Goal: Information Seeking & Learning: Learn about a topic

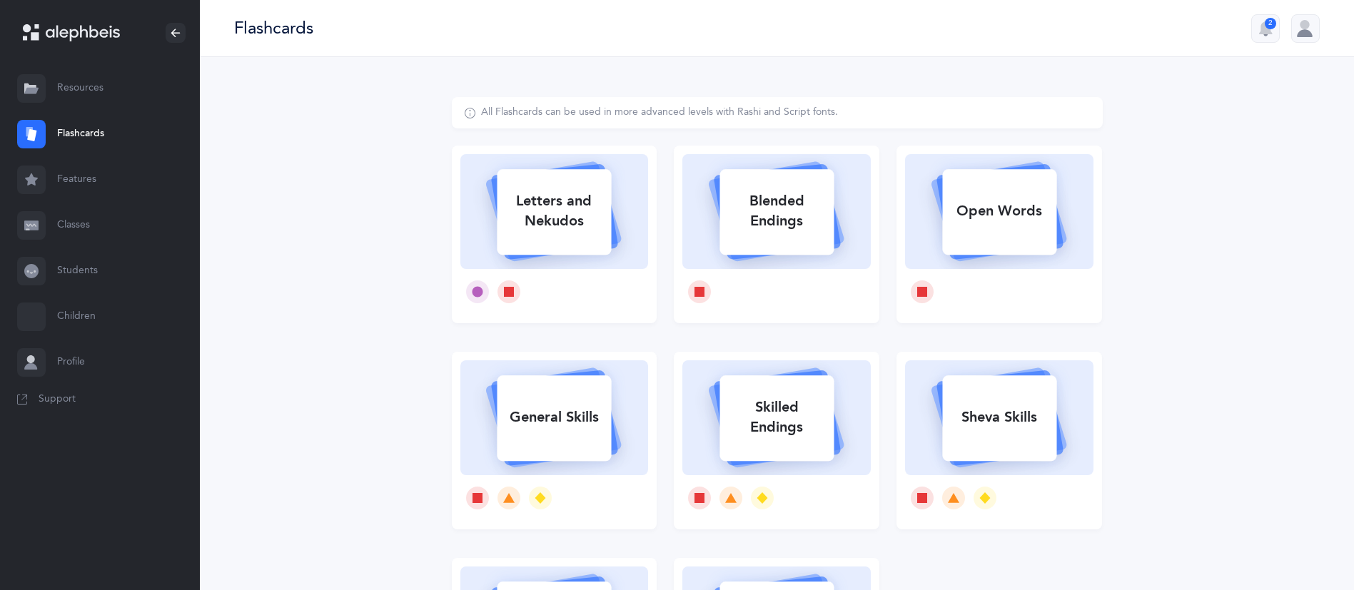
click at [568, 186] on div "Letters and Nekudos" at bounding box center [554, 211] width 114 height 57
select select
select select "single"
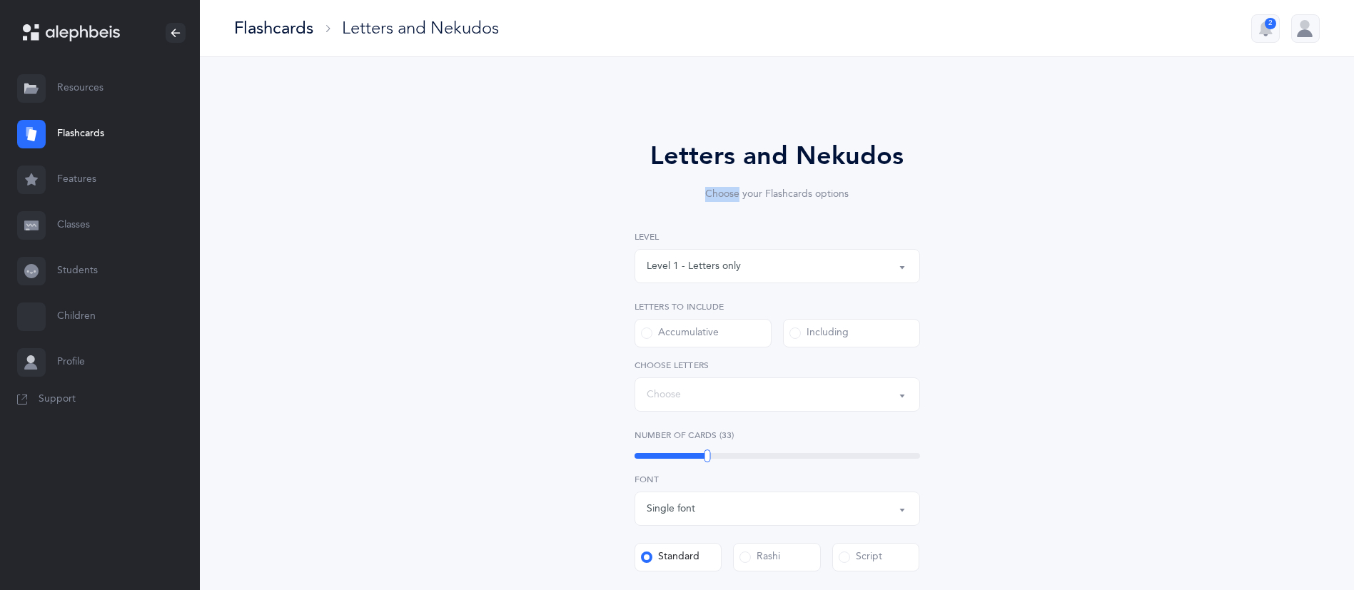
click at [568, 186] on div "Letters and Nekudos Choose your Flashcards options Level 1 - Letters only Level…" at bounding box center [777, 493] width 651 height 793
select select "27"
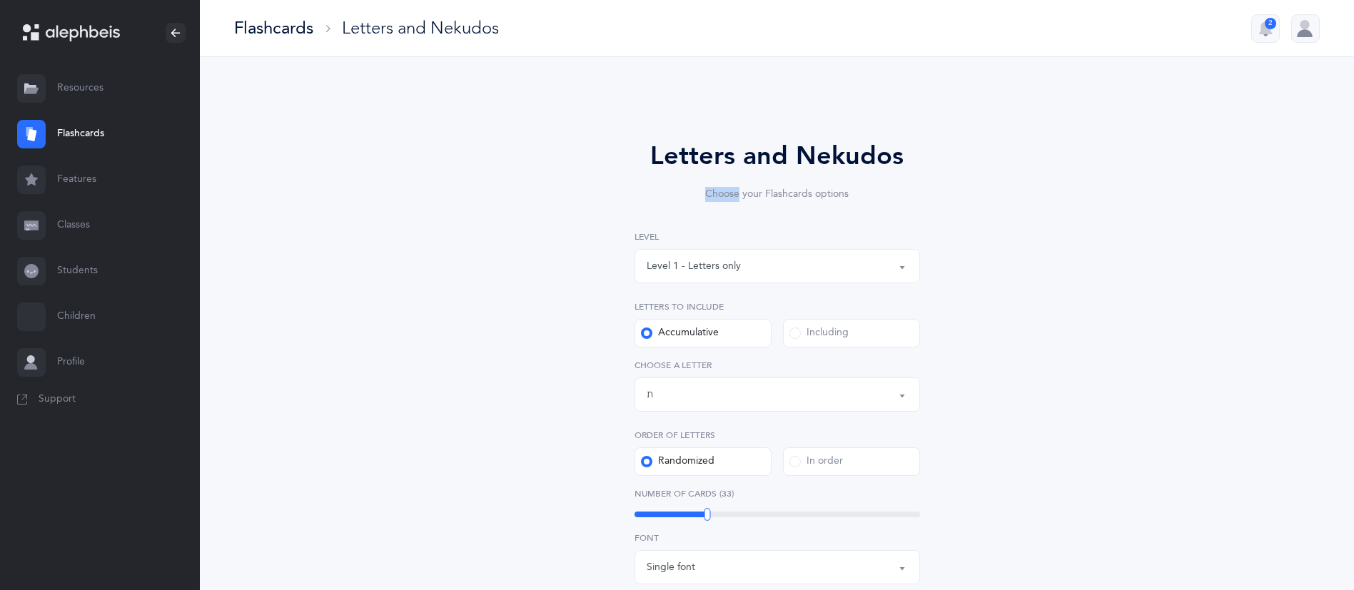
click at [908, 250] on button "Level 1 - Letters only" at bounding box center [778, 266] width 286 height 34
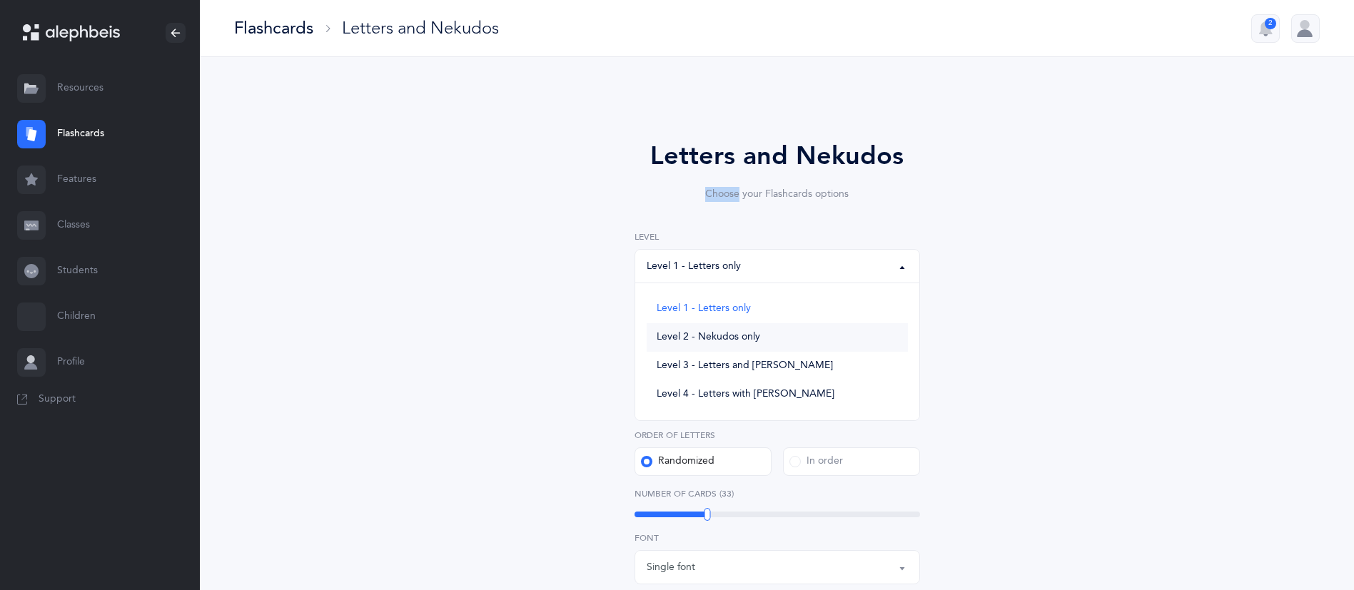
click at [812, 335] on link "Level 2 - Nekudos only" at bounding box center [777, 337] width 261 height 29
select select "2"
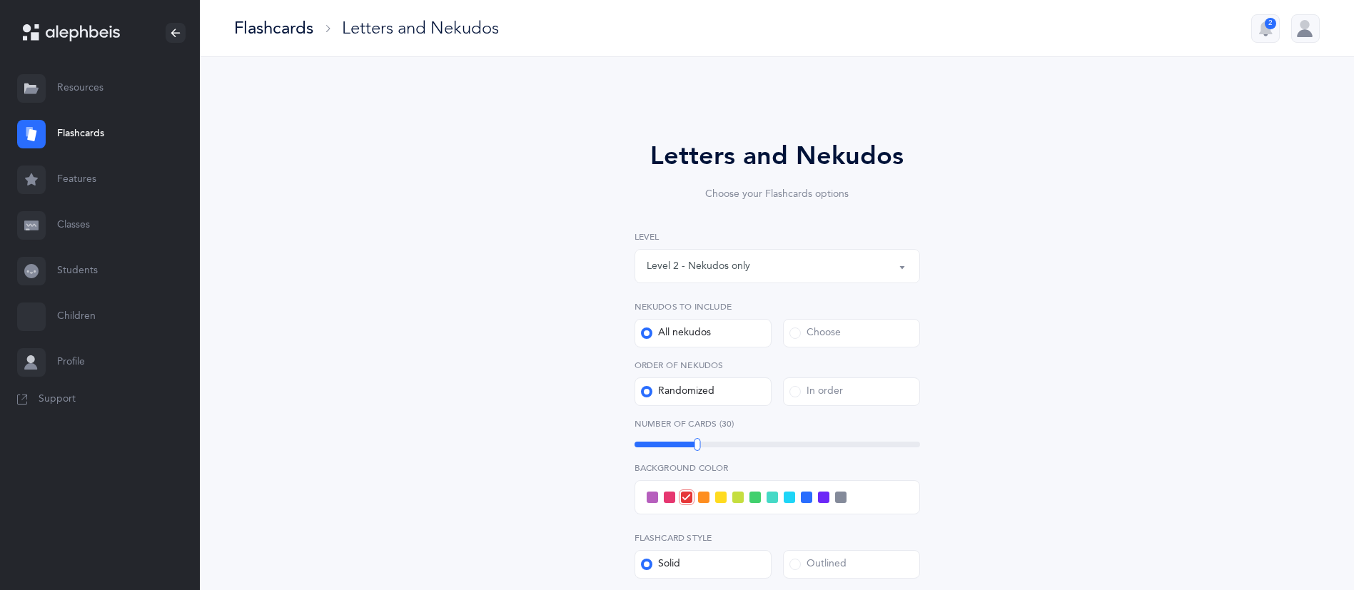
click at [702, 497] on span at bounding box center [703, 497] width 11 height 11
click at [0, 0] on input "checkbox" at bounding box center [0, 0] width 0 height 0
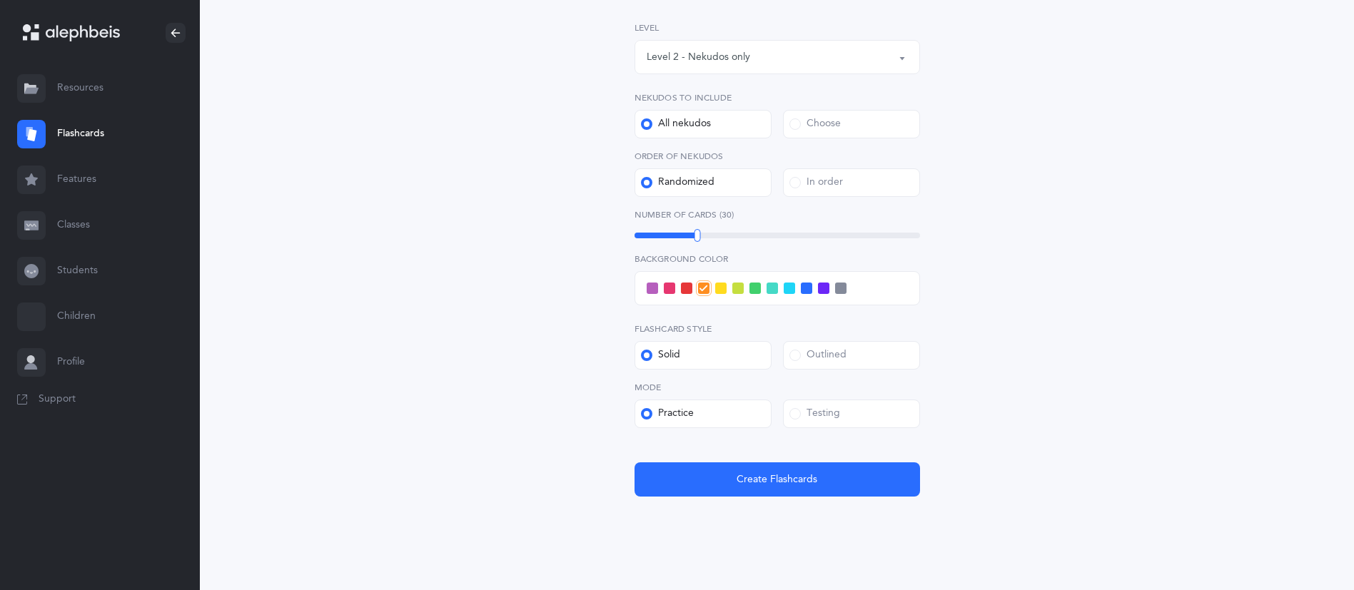
scroll to position [225, 0]
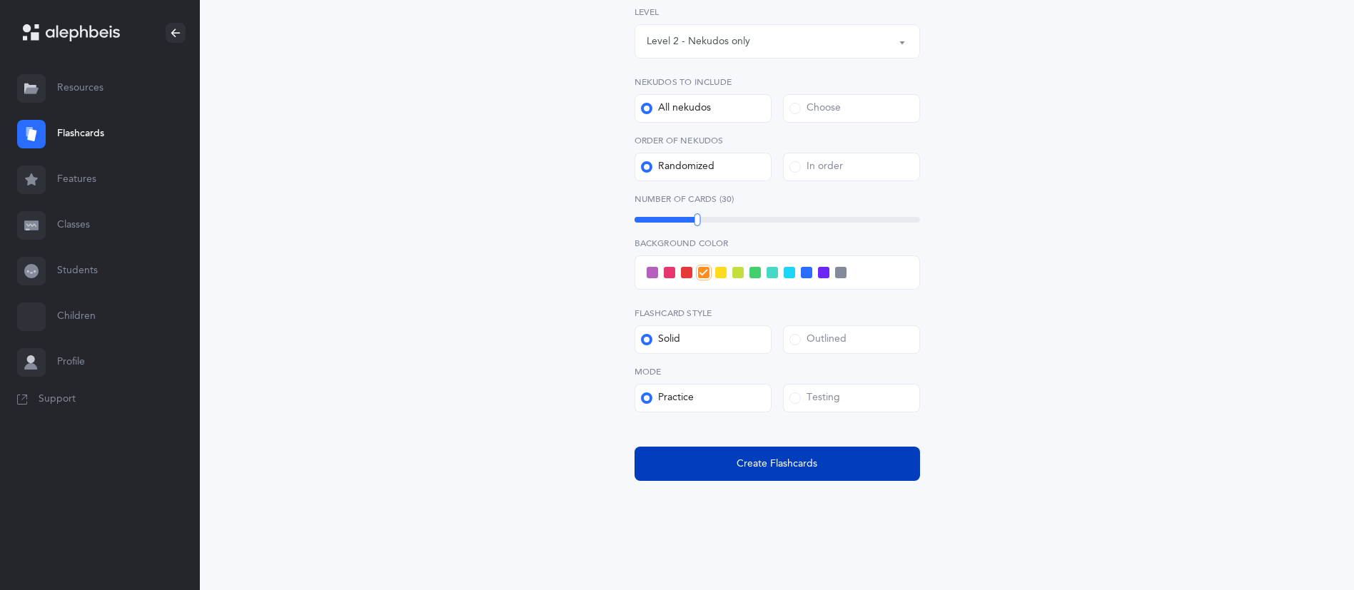
click at [832, 458] on button "Create Flashcards" at bounding box center [778, 464] width 286 height 34
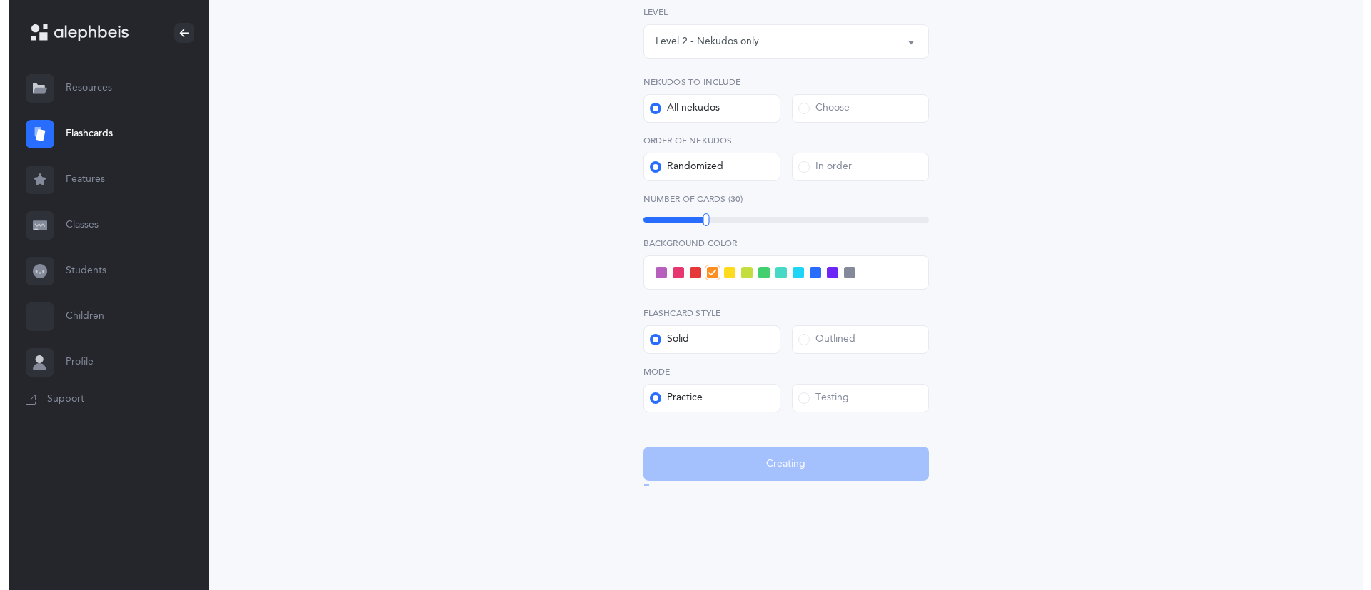
scroll to position [0, 0]
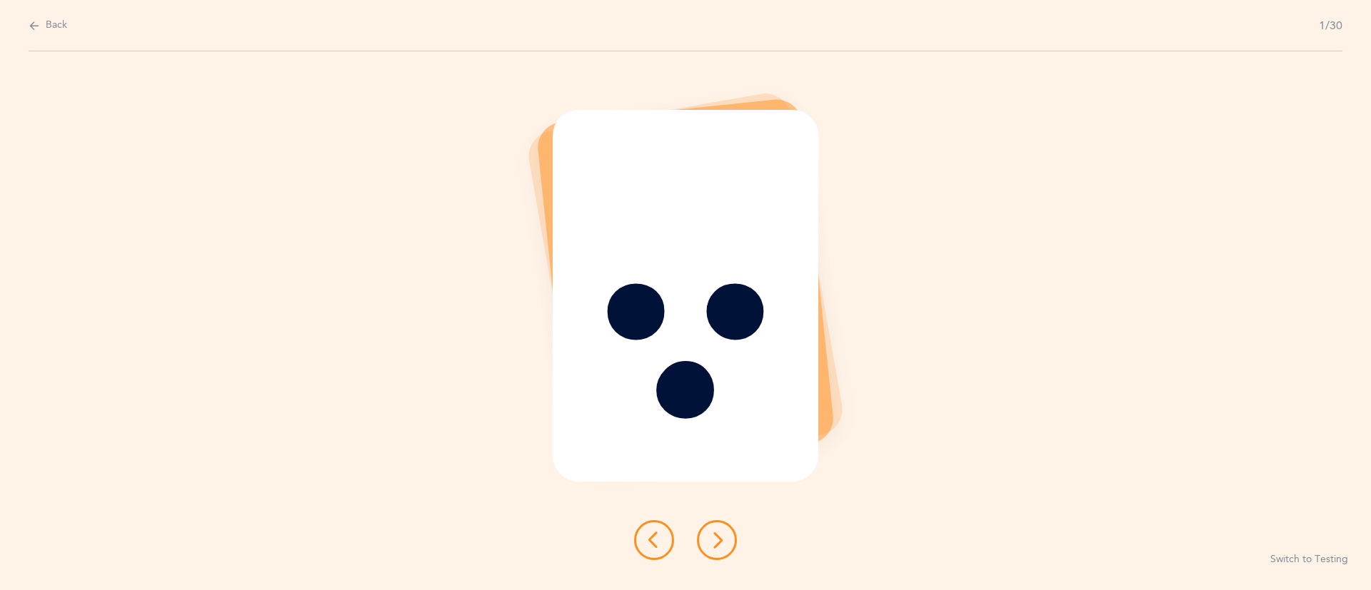
click at [721, 545] on icon at bounding box center [716, 540] width 17 height 17
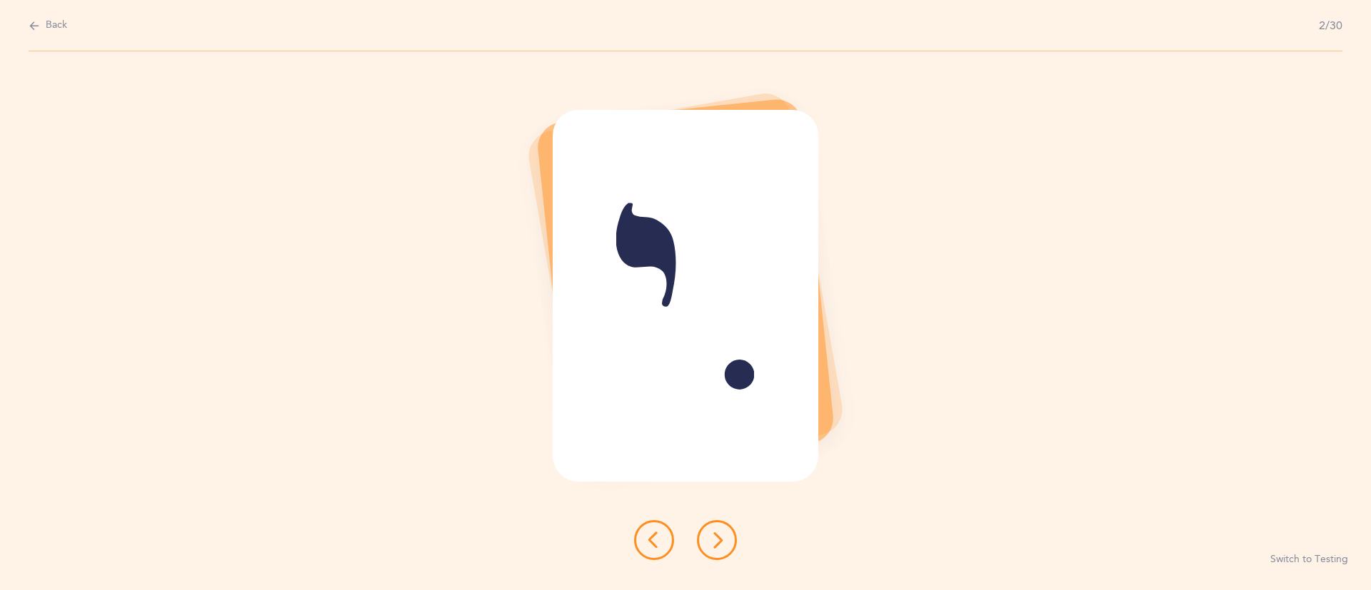
click at [721, 545] on icon at bounding box center [716, 540] width 17 height 17
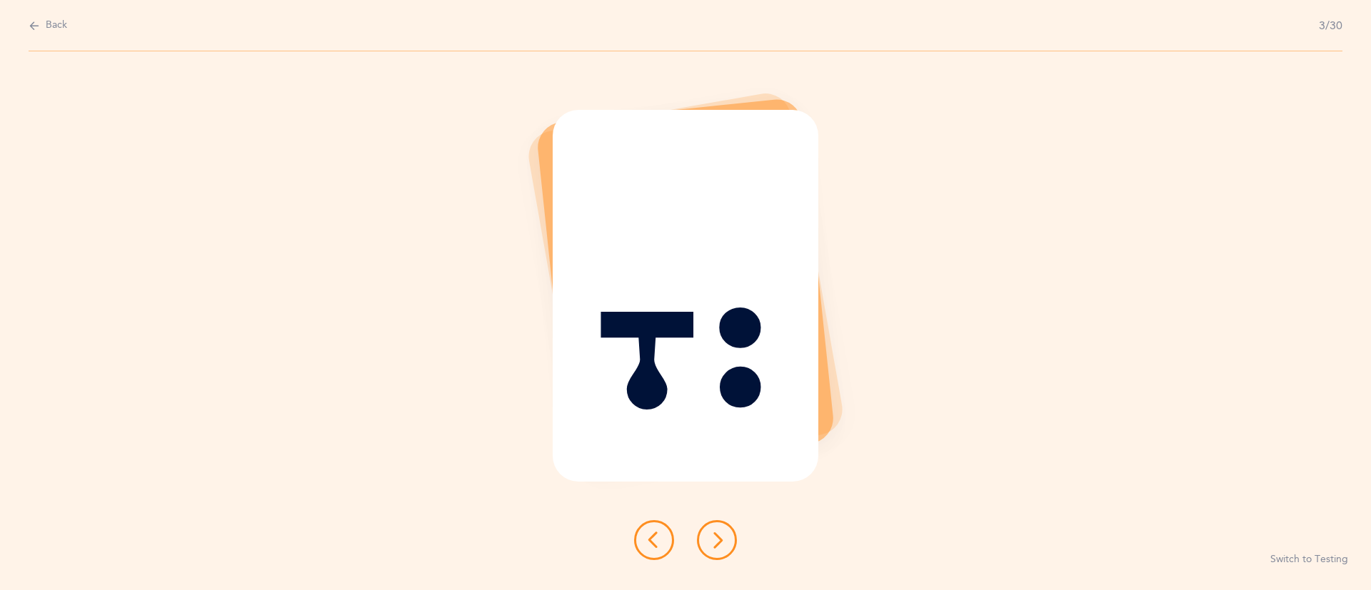
click at [721, 545] on icon at bounding box center [716, 540] width 17 height 17
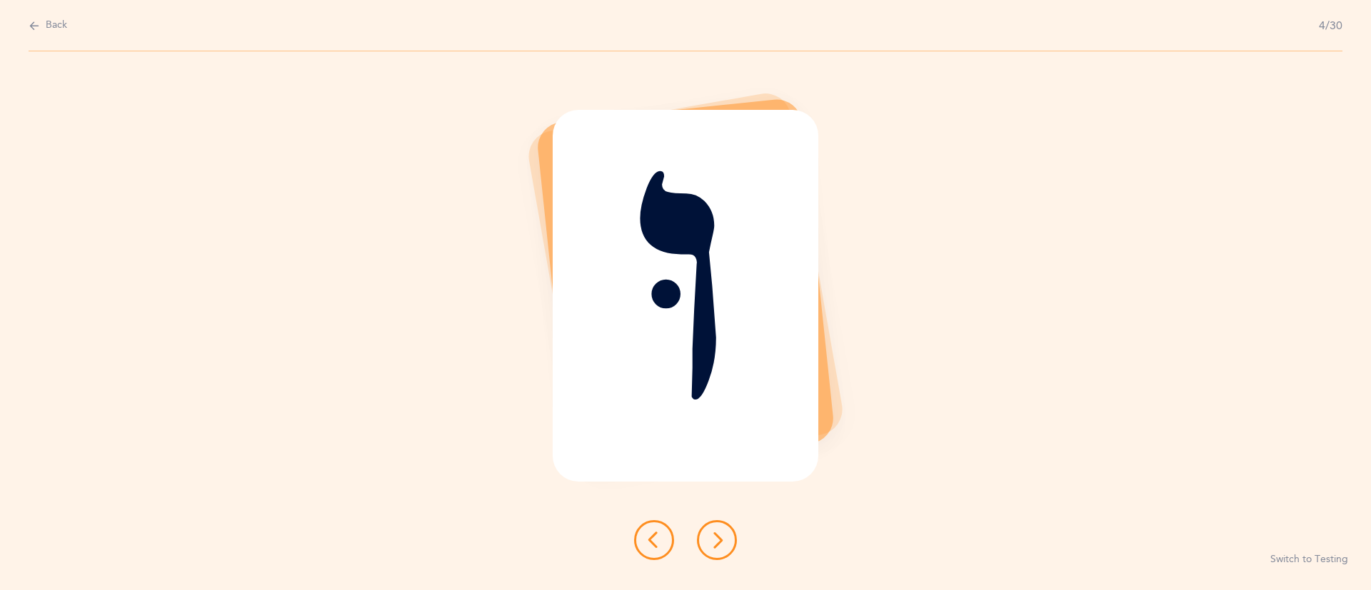
click at [721, 545] on icon at bounding box center [716, 540] width 17 height 17
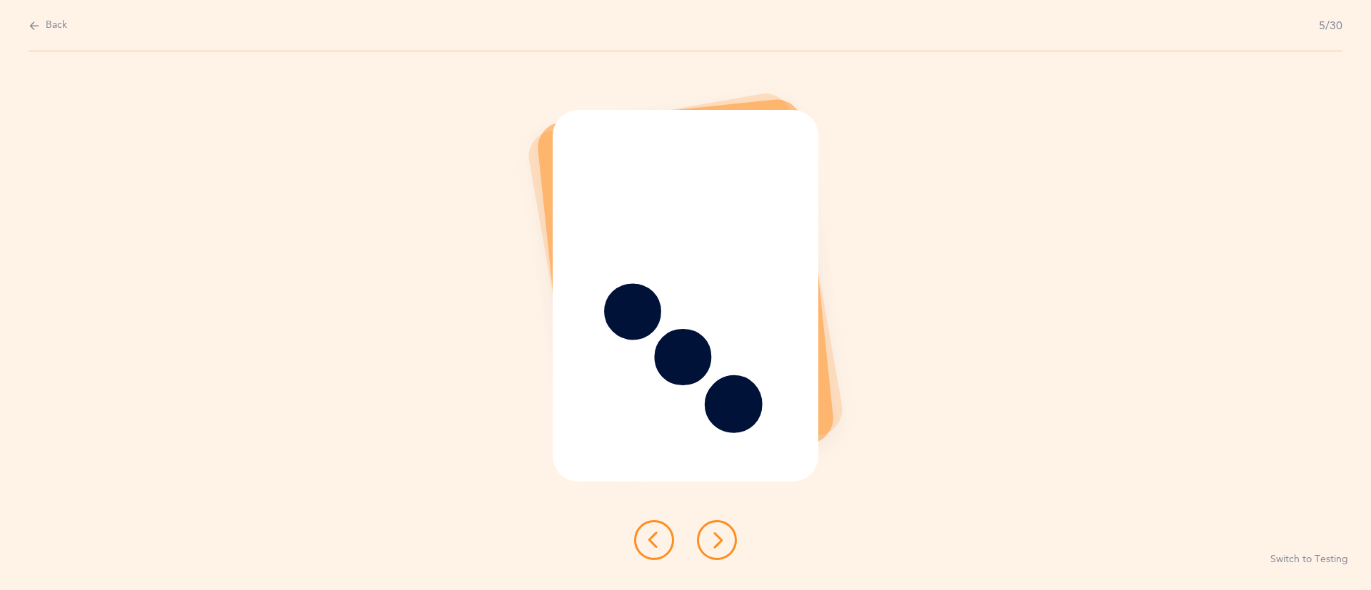
click at [721, 545] on icon at bounding box center [716, 540] width 17 height 17
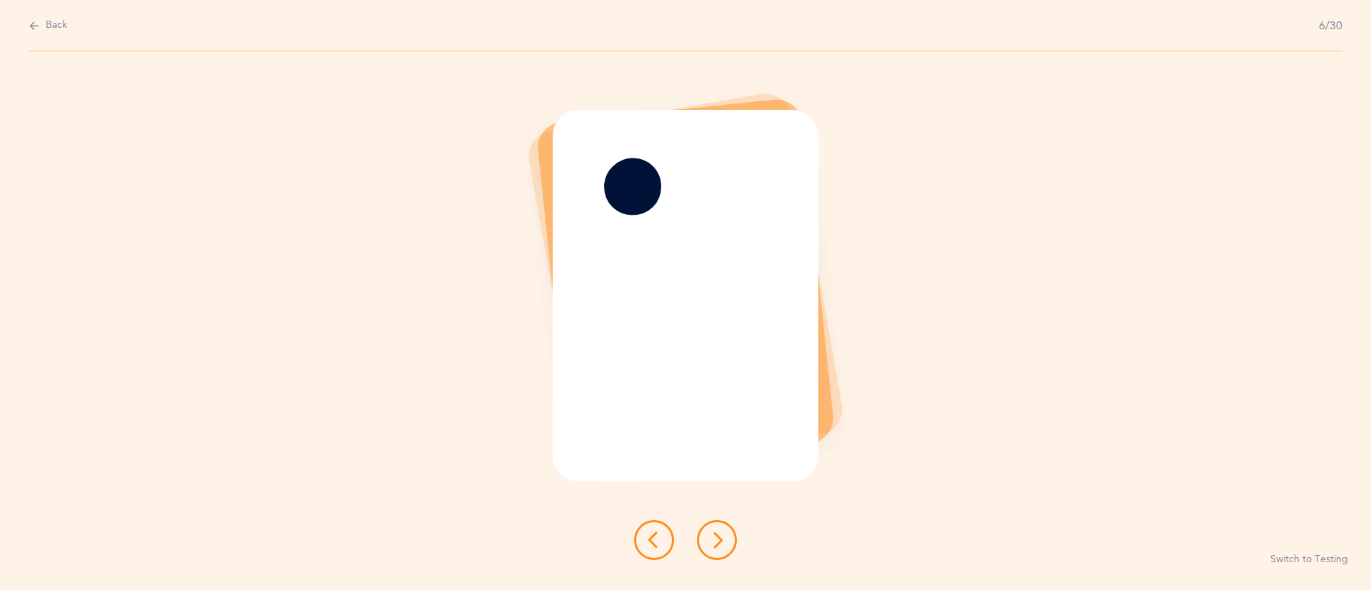
click at [721, 545] on icon at bounding box center [716, 540] width 17 height 17
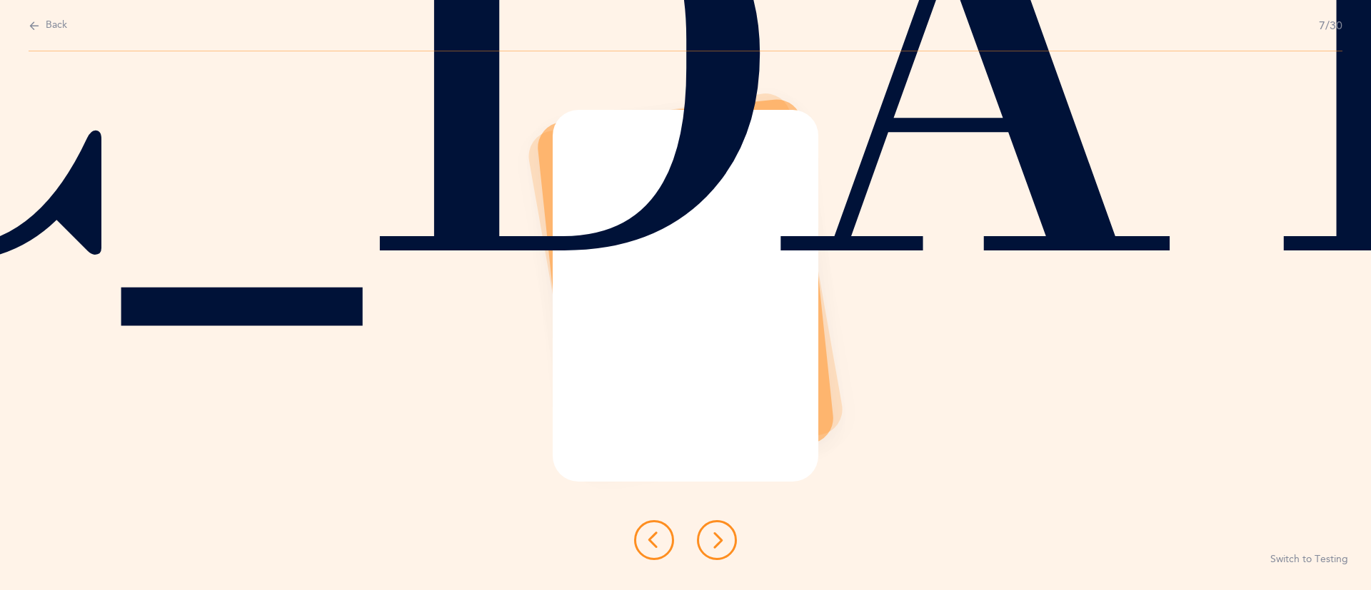
click at [721, 545] on icon at bounding box center [716, 540] width 17 height 17
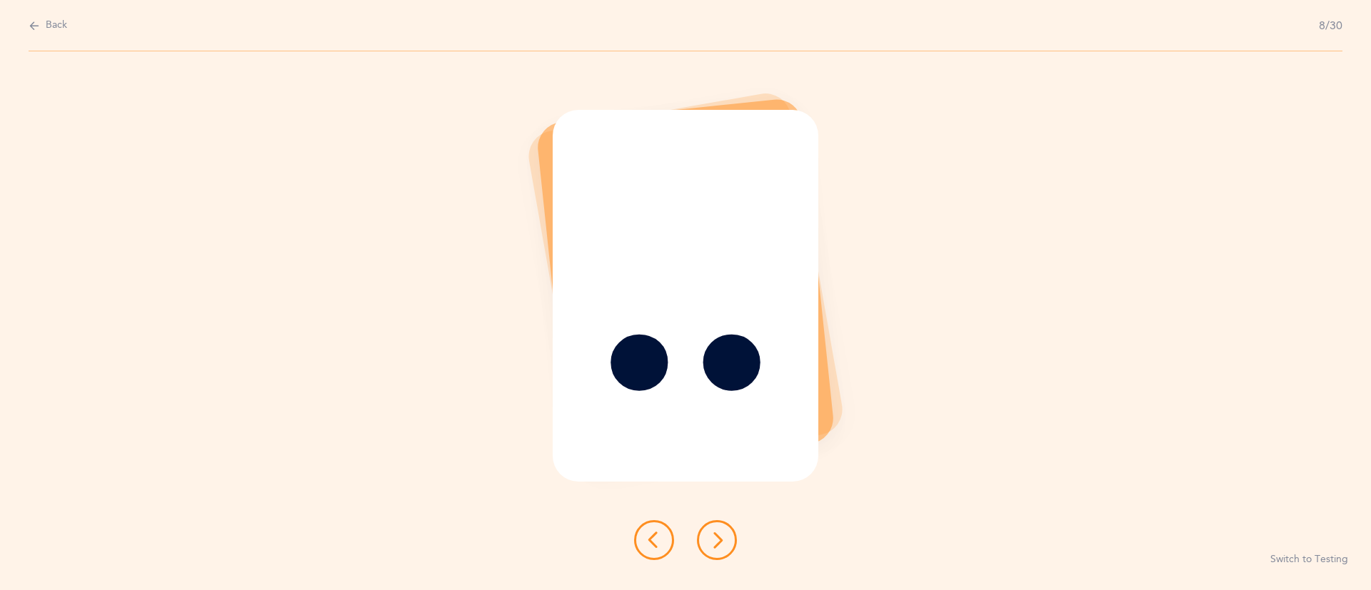
click at [721, 545] on icon at bounding box center [716, 540] width 17 height 17
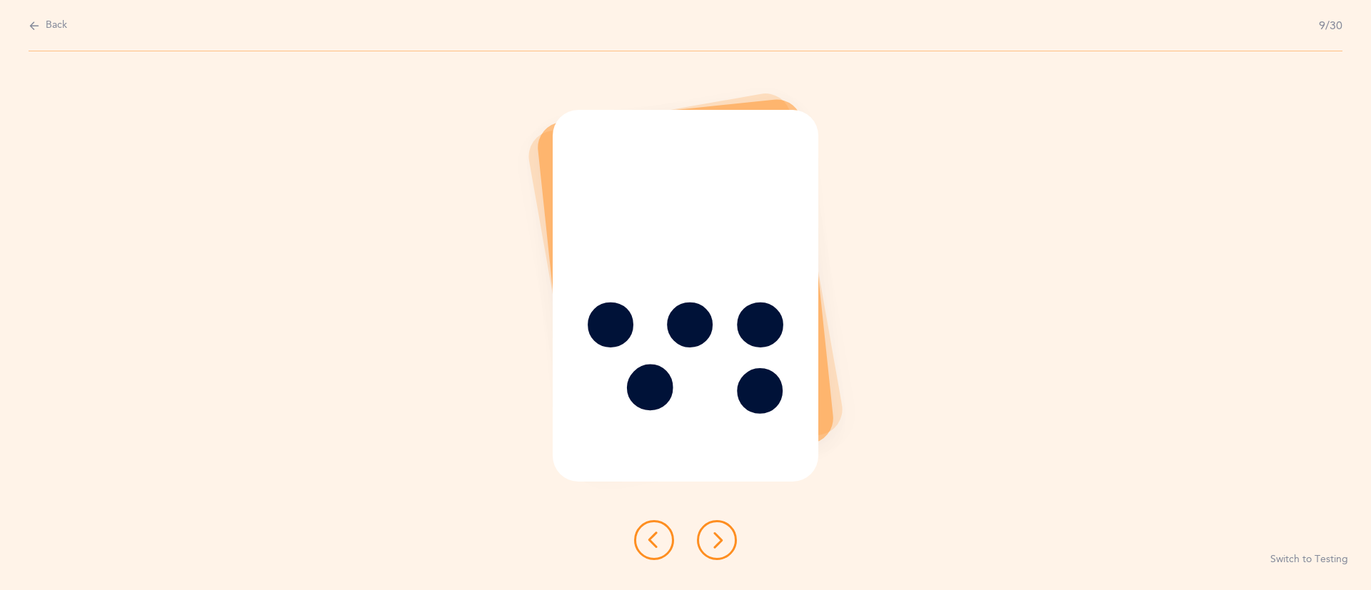
click at [721, 545] on icon at bounding box center [716, 540] width 17 height 17
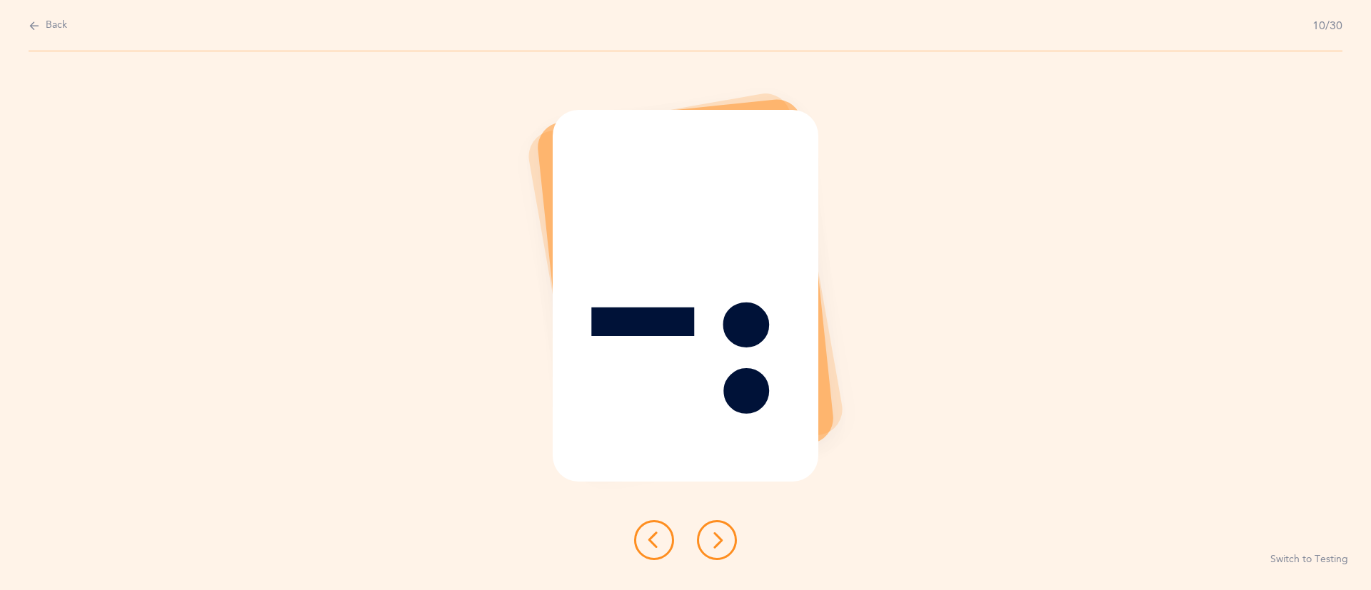
click at [721, 545] on icon at bounding box center [716, 540] width 17 height 17
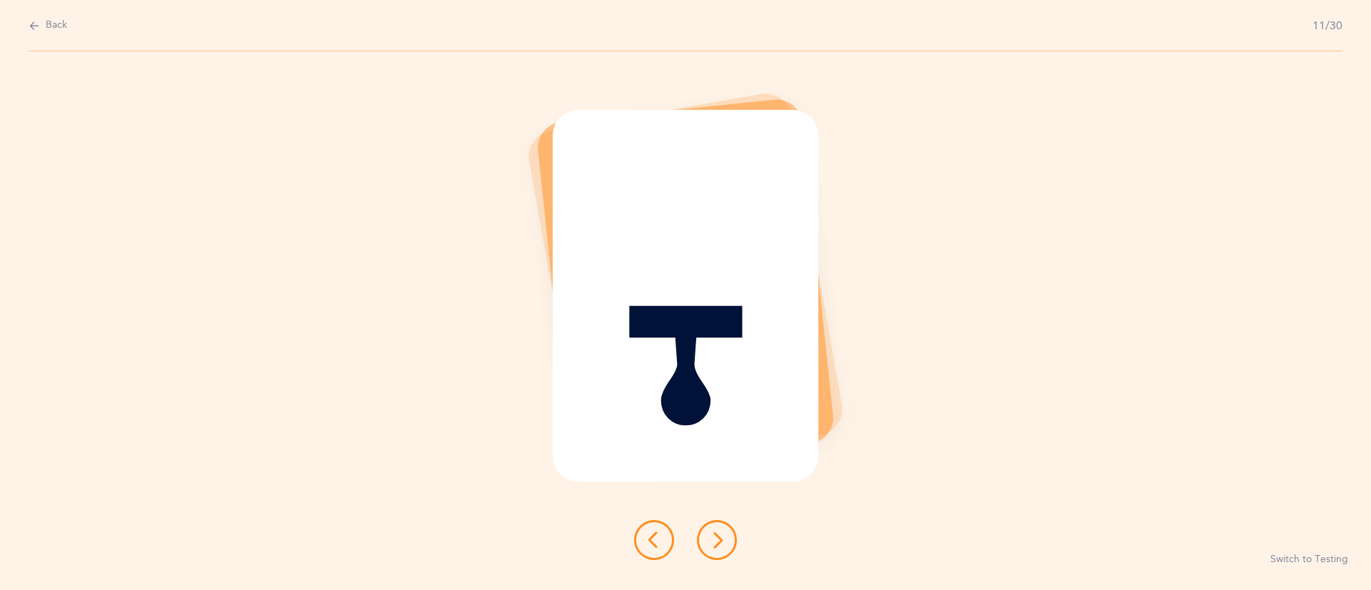
click at [721, 545] on icon at bounding box center [716, 540] width 17 height 17
click at [653, 538] on icon at bounding box center [653, 540] width 17 height 17
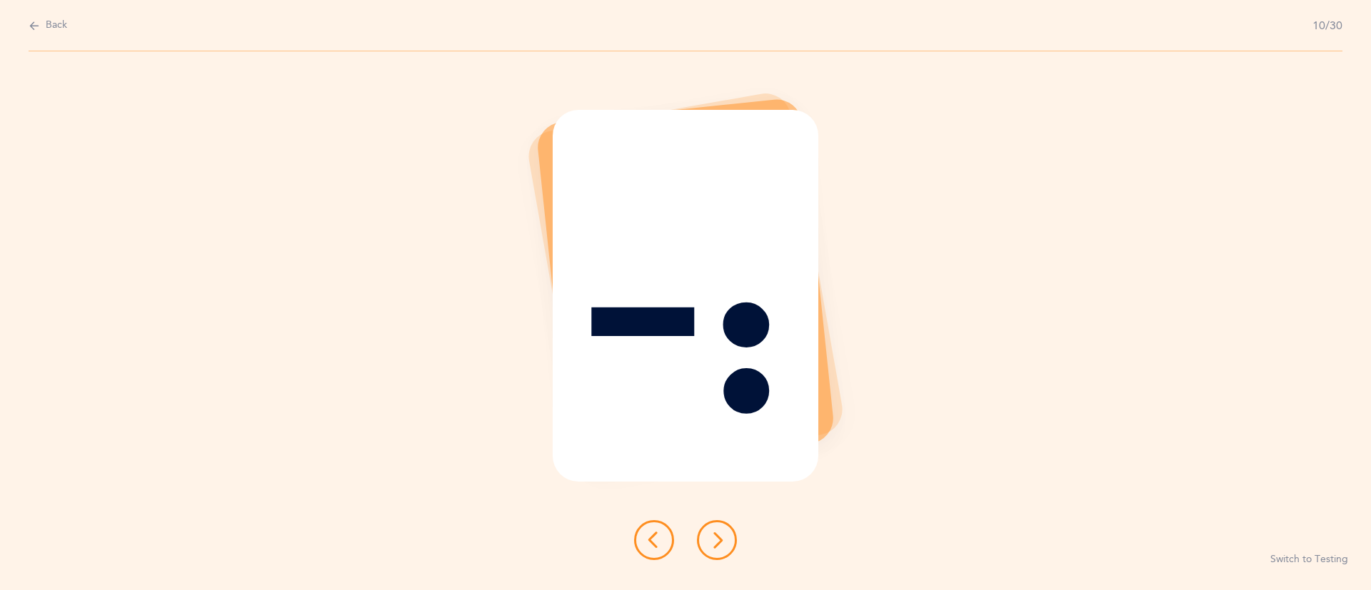
click at [653, 538] on icon at bounding box center [653, 540] width 17 height 17
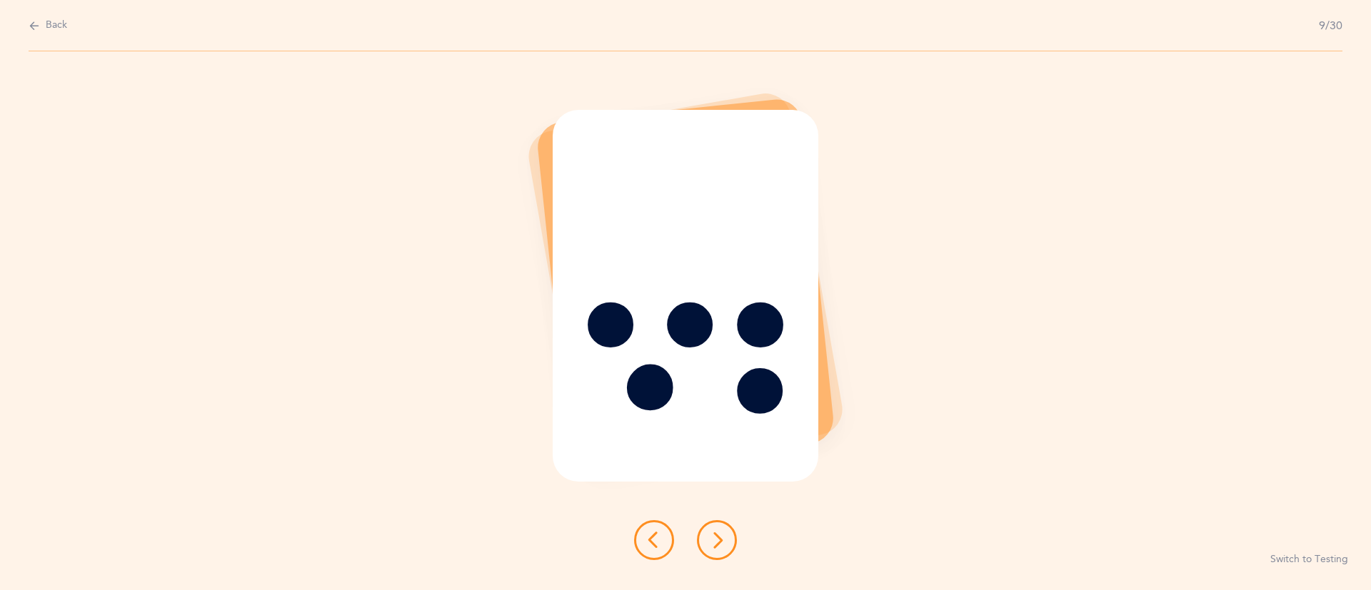
click at [718, 540] on icon at bounding box center [716, 540] width 17 height 17
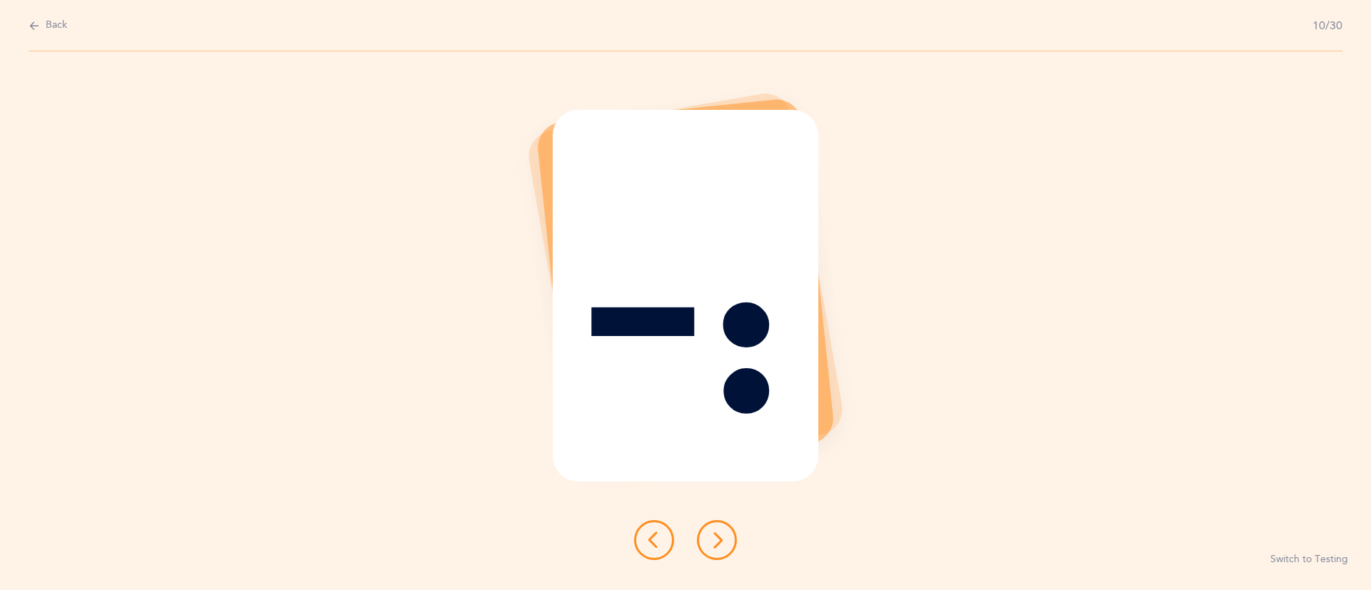
click at [718, 540] on icon at bounding box center [716, 540] width 17 height 17
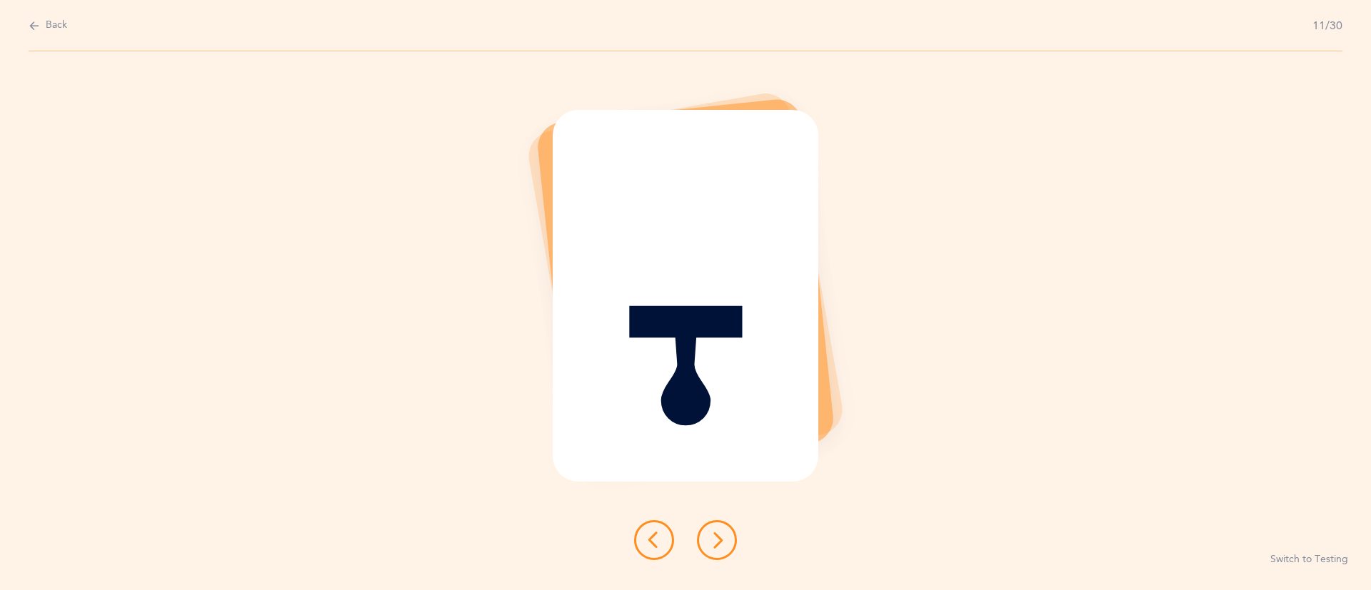
click at [718, 540] on icon at bounding box center [716, 540] width 17 height 17
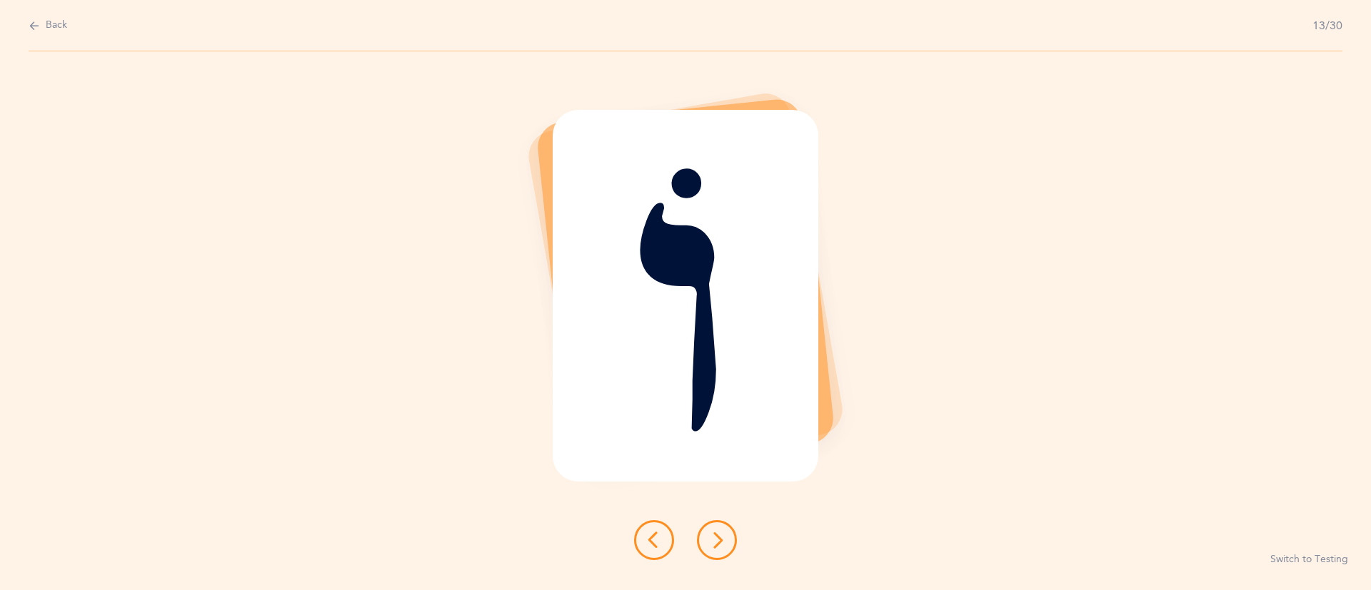
click at [718, 540] on icon at bounding box center [716, 540] width 17 height 17
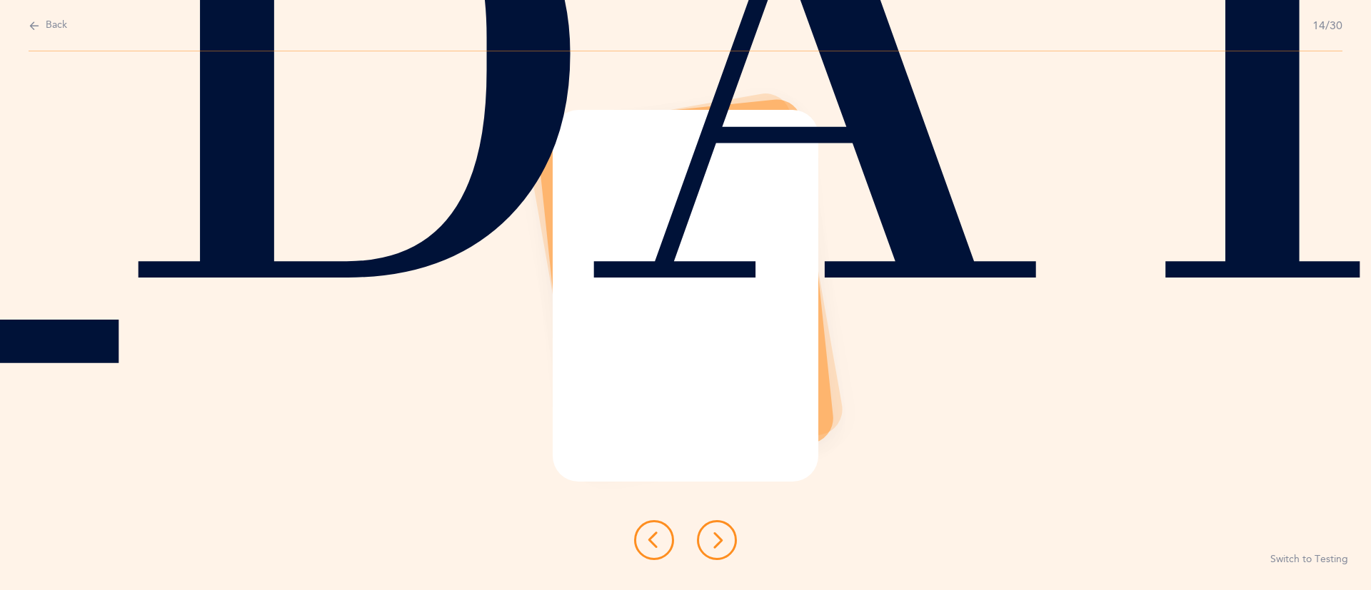
click at [718, 540] on icon at bounding box center [716, 540] width 17 height 17
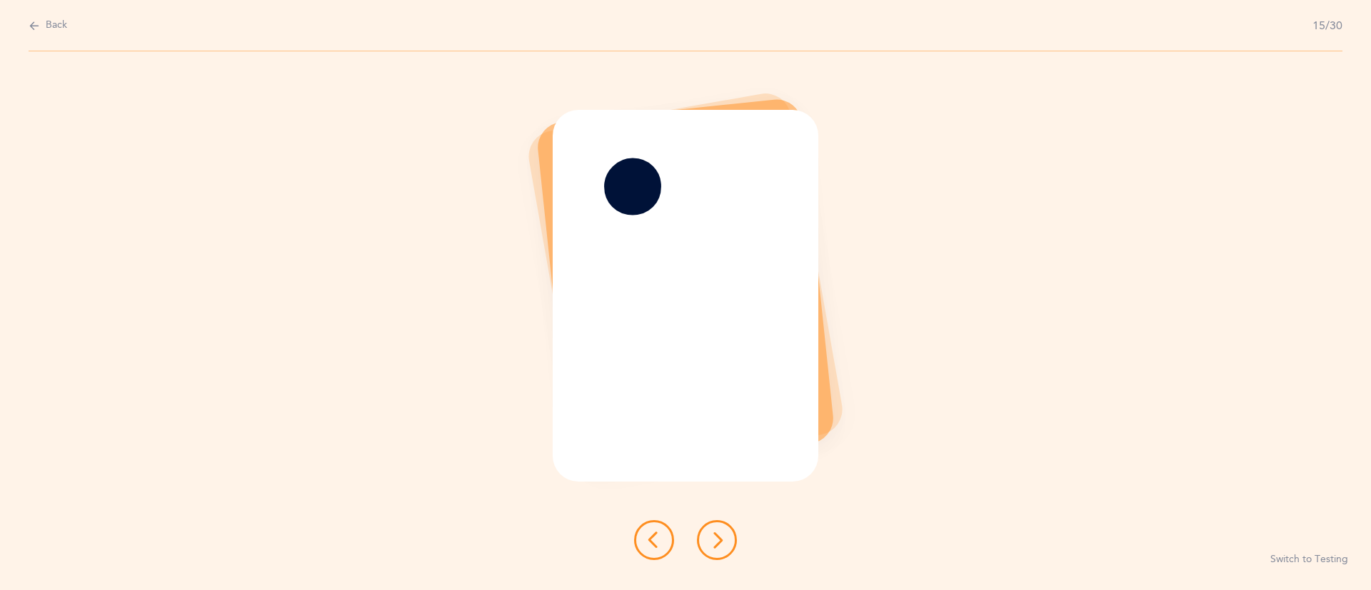
click at [718, 540] on icon at bounding box center [716, 540] width 17 height 17
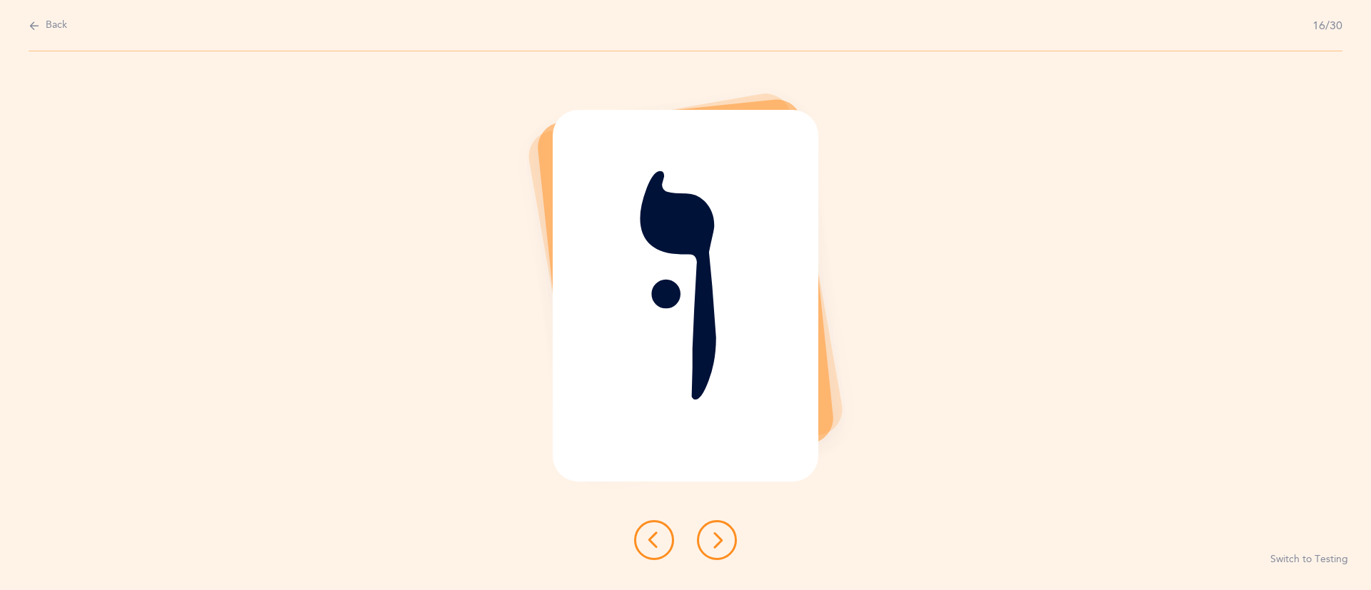
click at [718, 540] on icon at bounding box center [716, 540] width 17 height 17
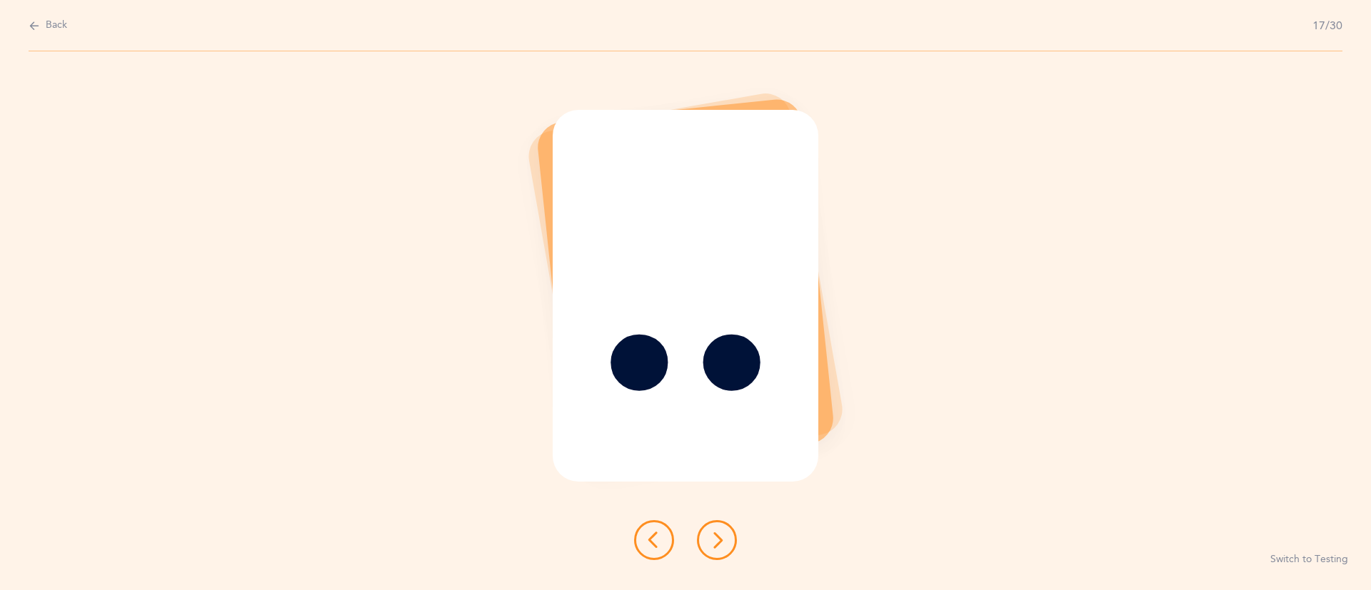
click at [718, 540] on icon at bounding box center [716, 540] width 17 height 17
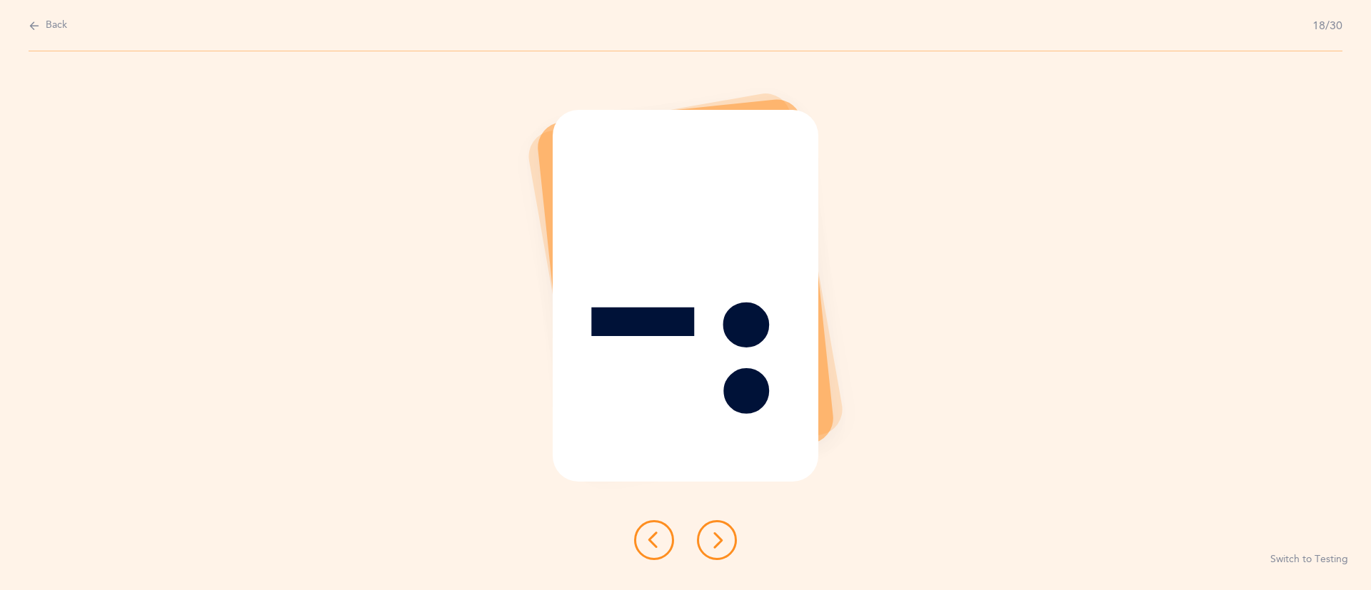
click at [718, 540] on icon at bounding box center [716, 540] width 17 height 17
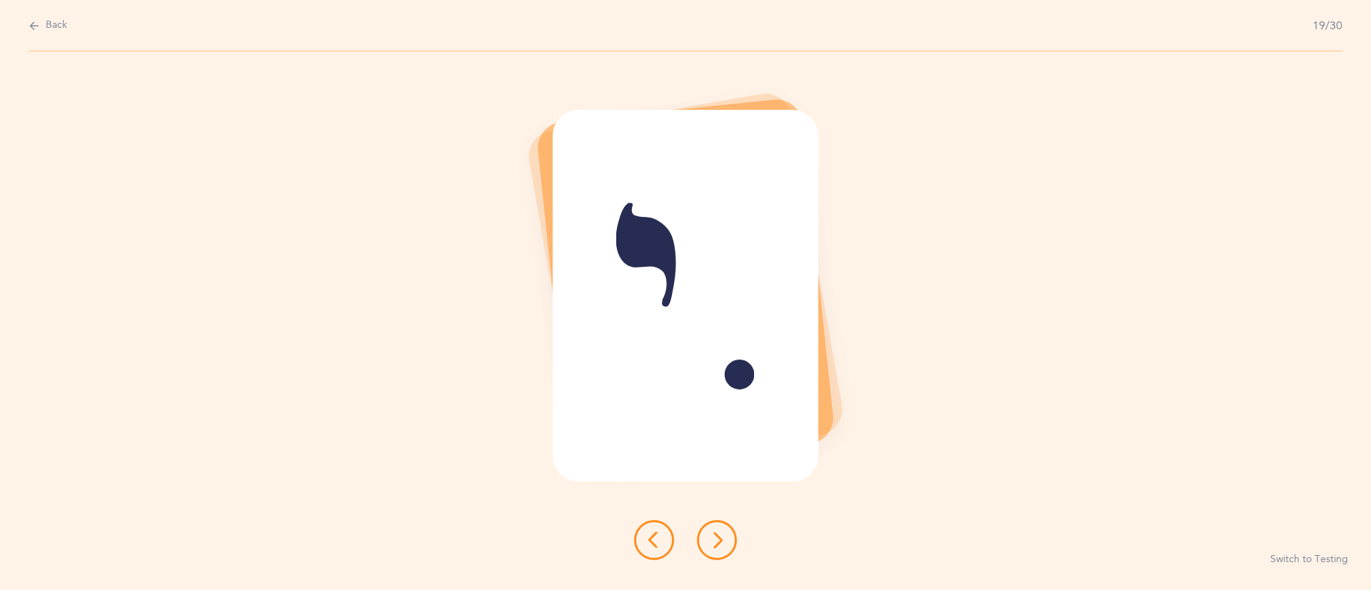
click at [718, 540] on icon at bounding box center [716, 540] width 17 height 17
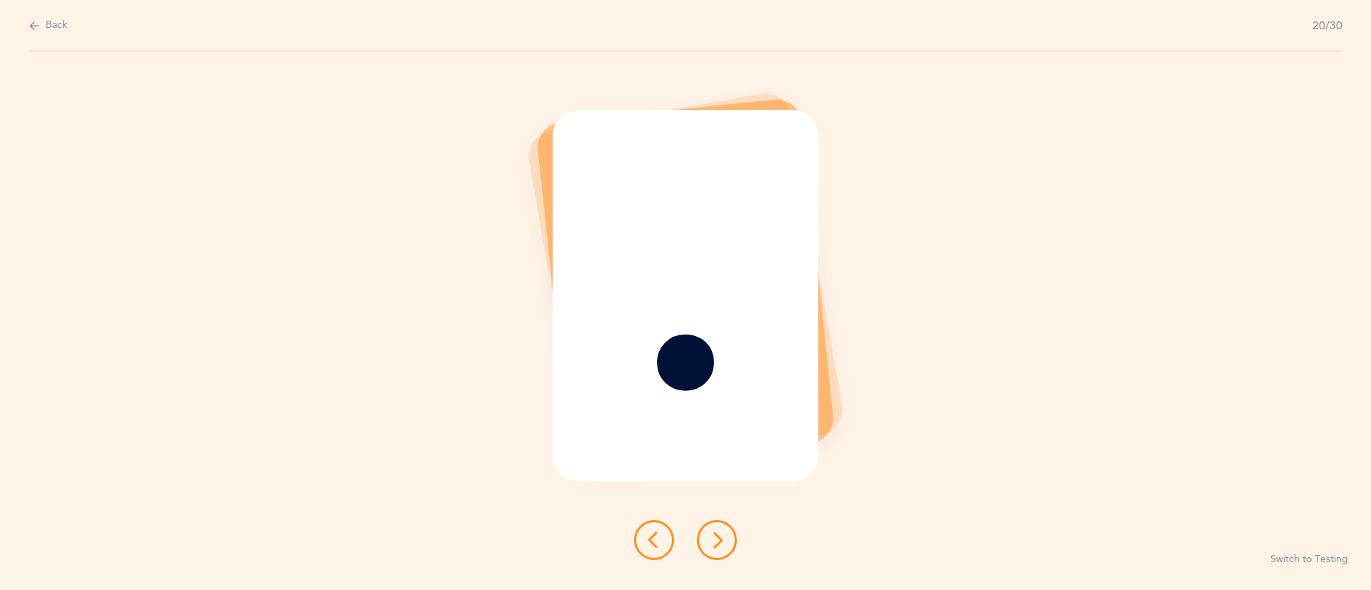
click at [718, 540] on icon at bounding box center [716, 540] width 17 height 17
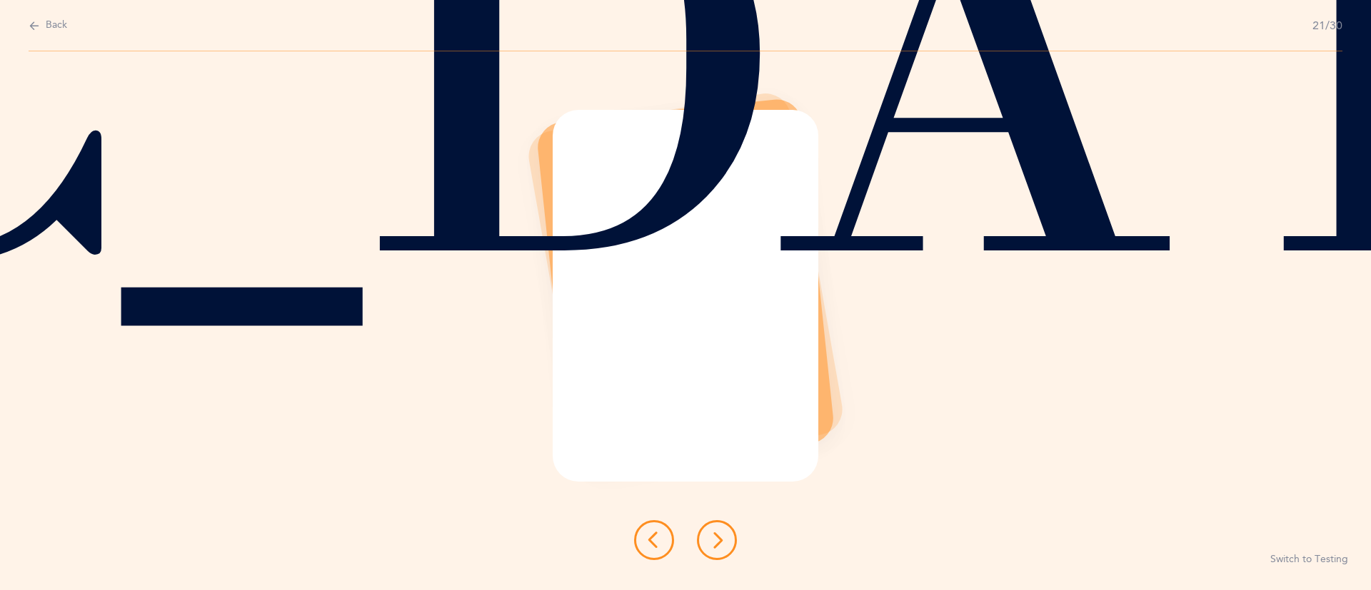
click at [718, 540] on icon at bounding box center [716, 540] width 17 height 17
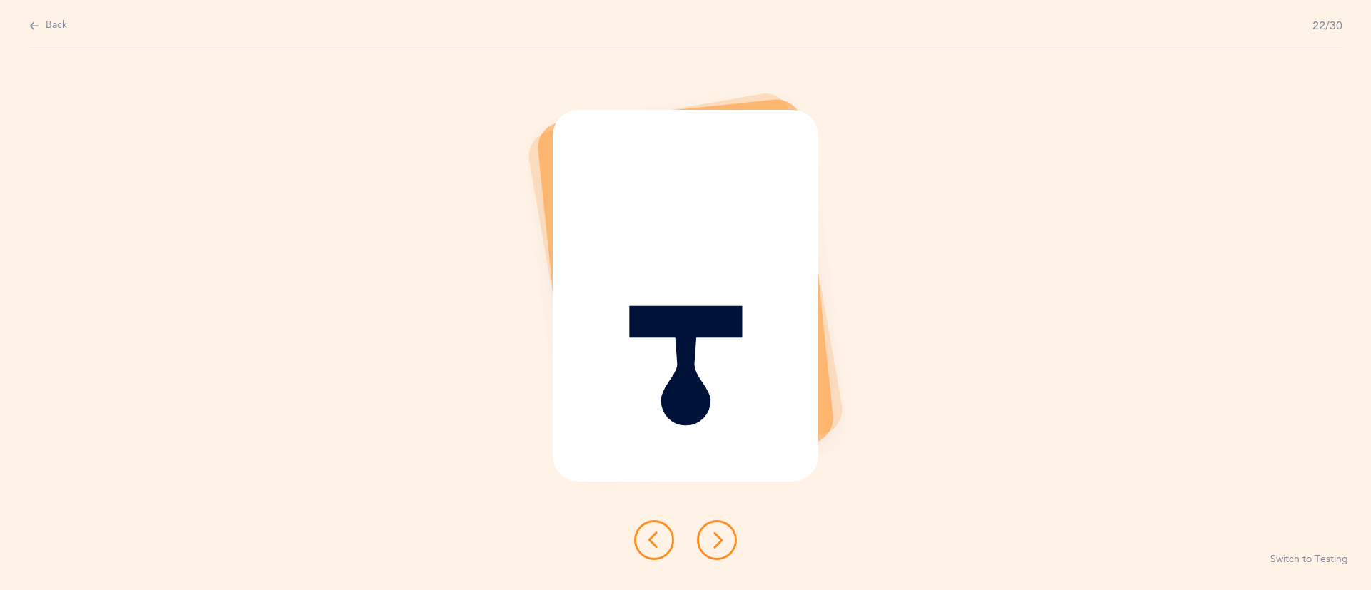
click at [718, 540] on icon at bounding box center [716, 540] width 17 height 17
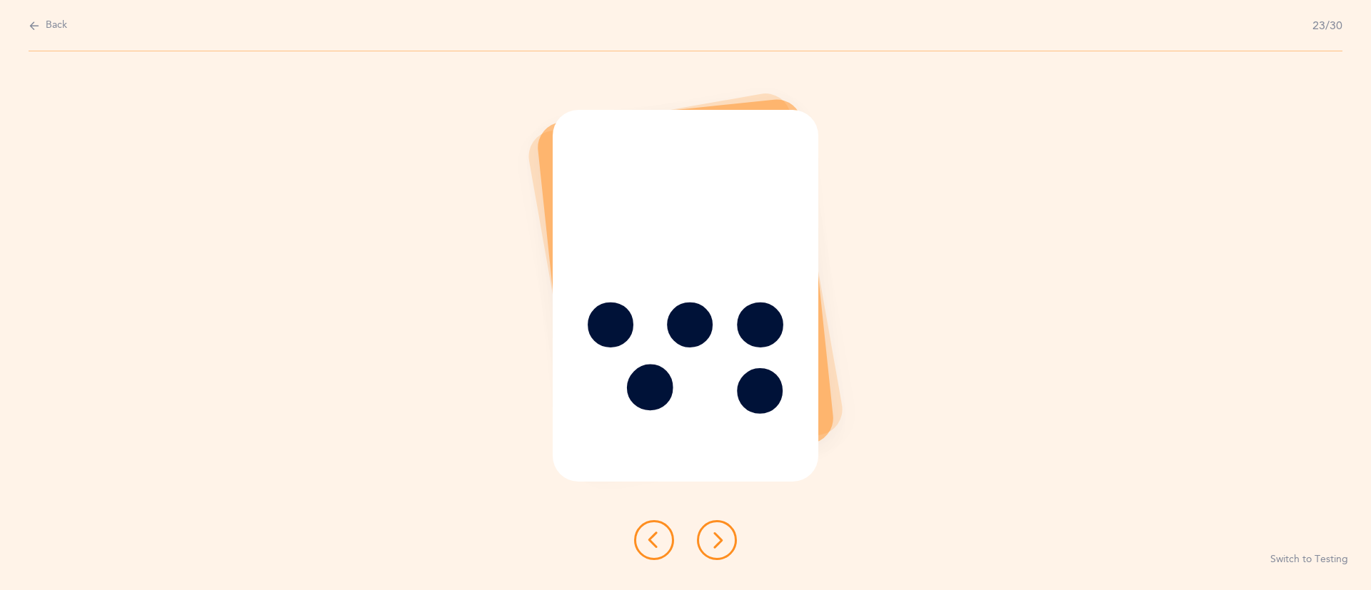
click at [718, 540] on icon at bounding box center [716, 540] width 17 height 17
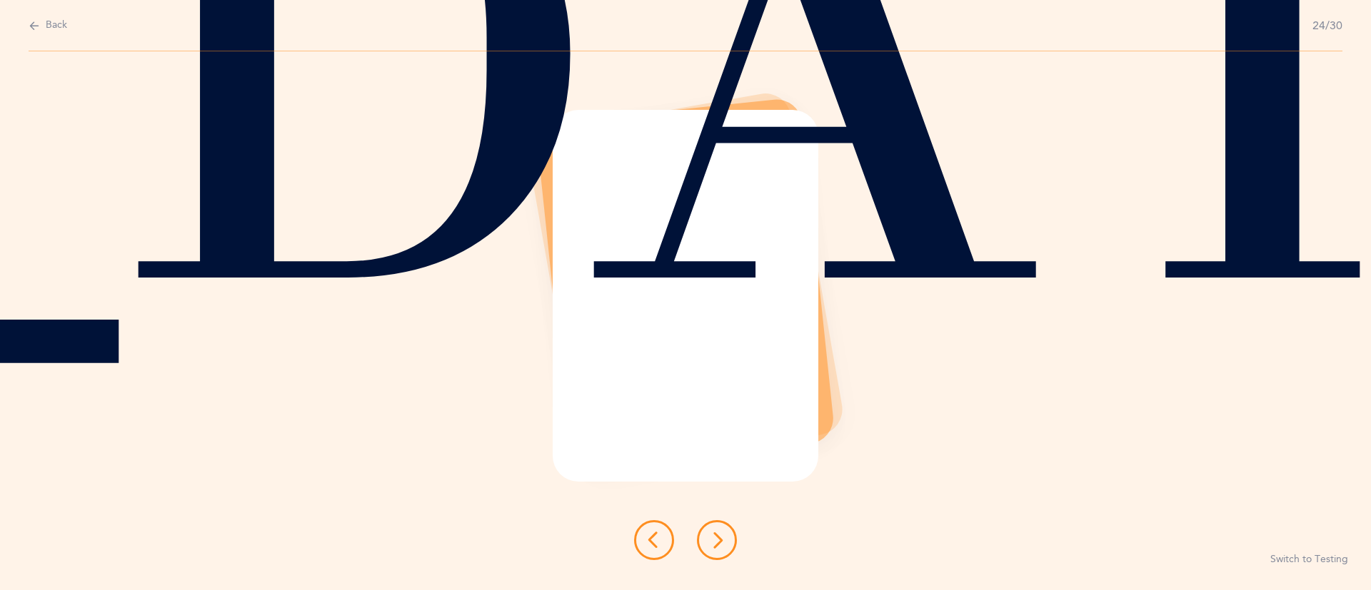
click at [718, 540] on icon at bounding box center [716, 540] width 17 height 17
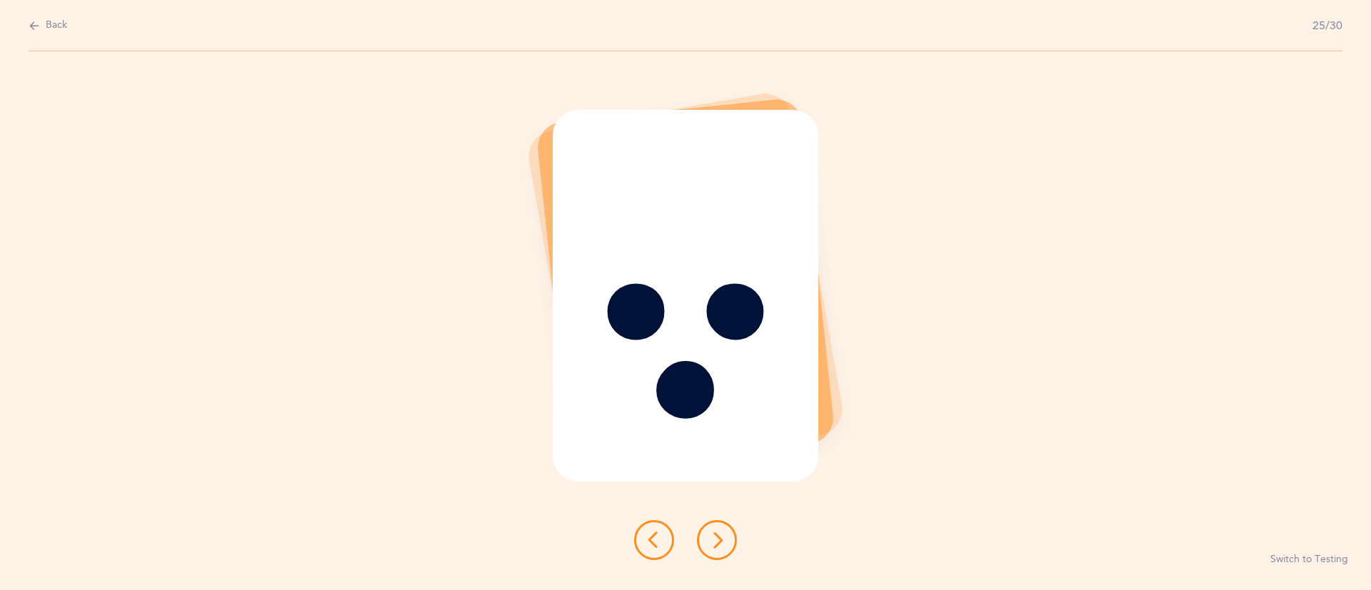
click at [718, 540] on icon at bounding box center [716, 540] width 17 height 17
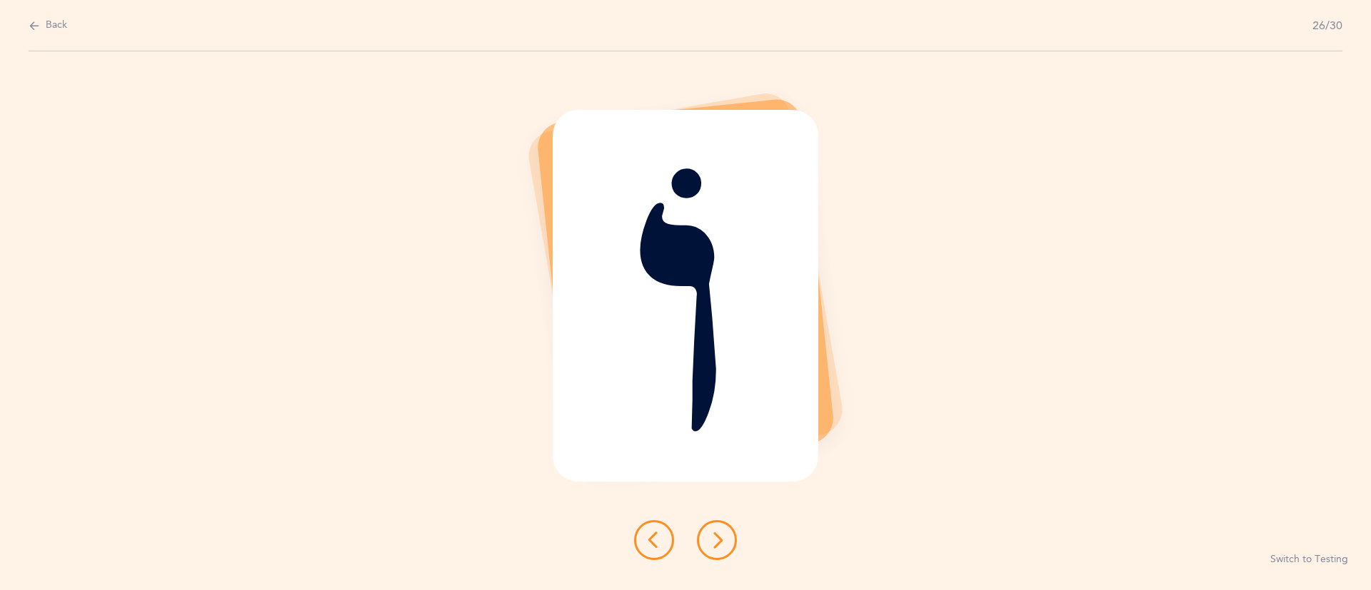
click at [718, 540] on icon at bounding box center [716, 540] width 17 height 17
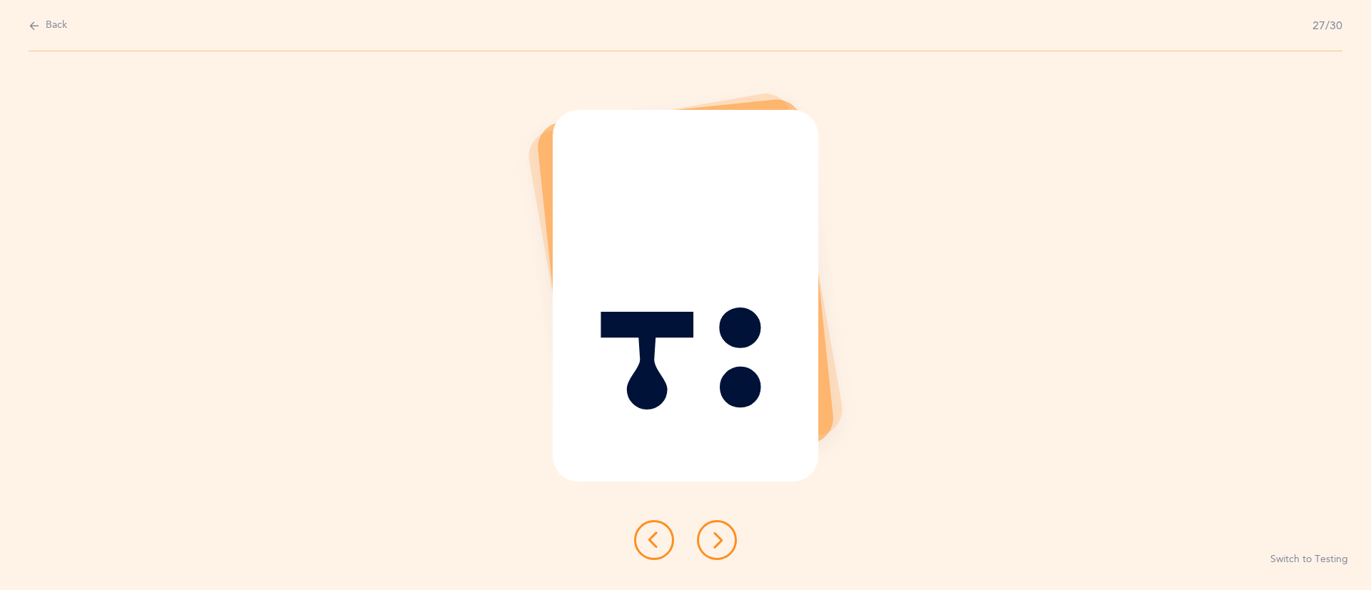
click at [718, 540] on icon at bounding box center [716, 540] width 17 height 17
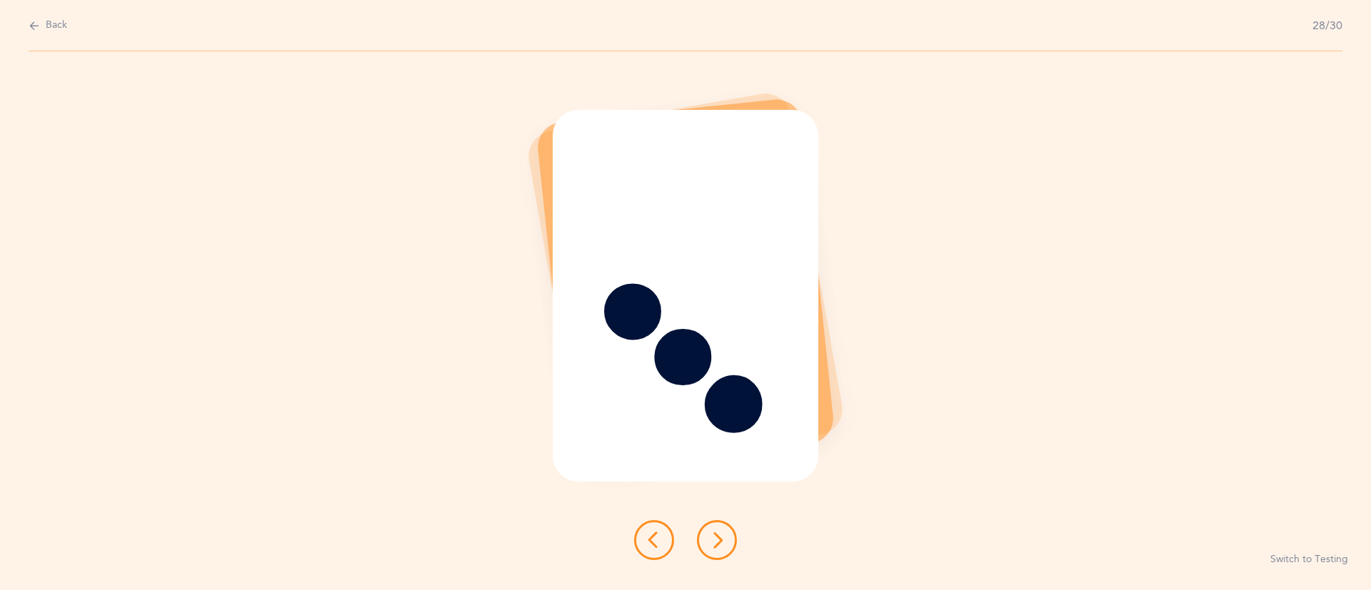
click at [718, 540] on icon at bounding box center [716, 540] width 17 height 17
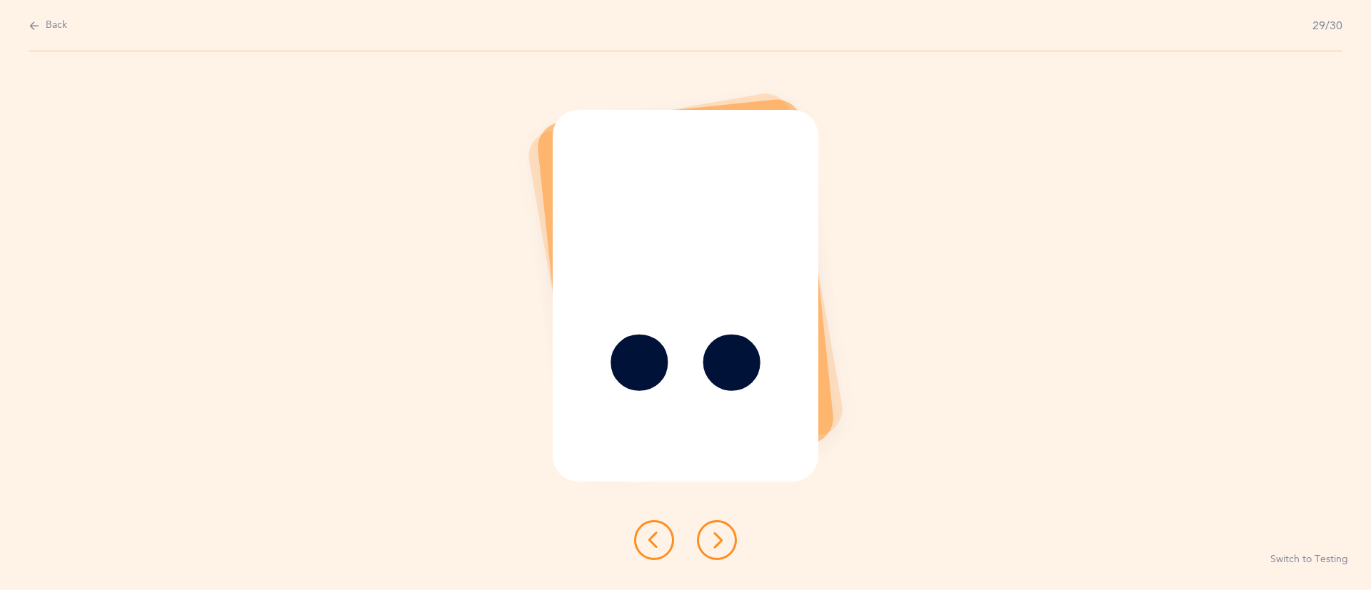
click at [718, 540] on icon at bounding box center [716, 540] width 17 height 17
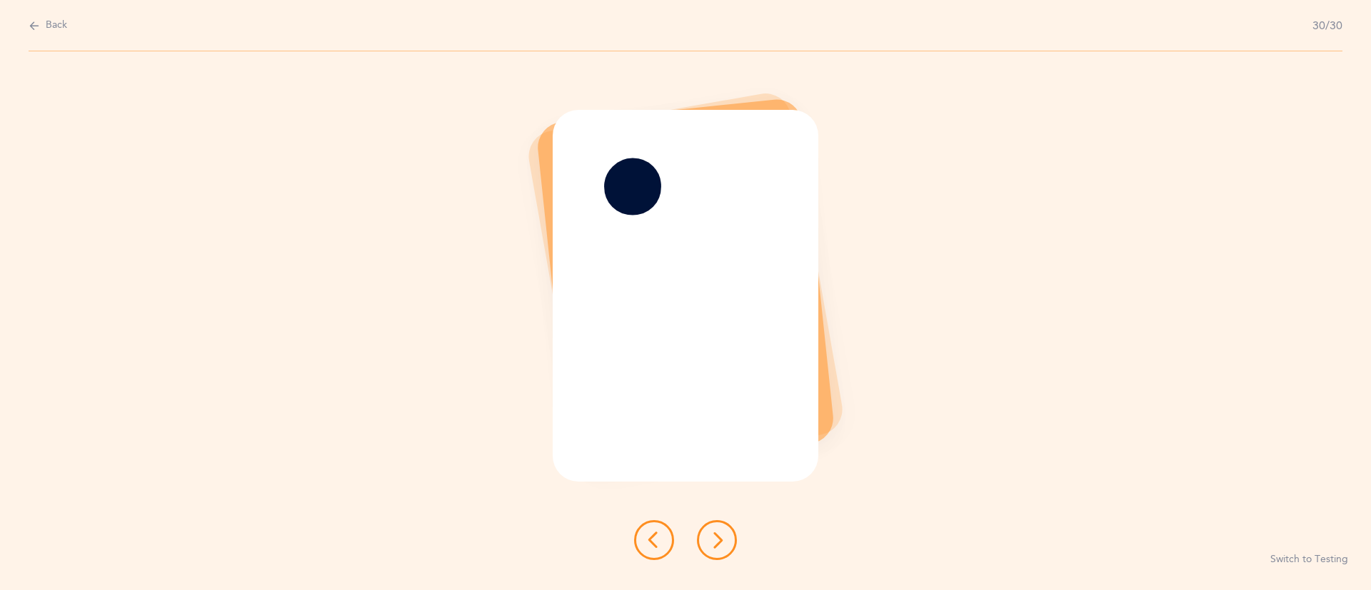
click at [718, 540] on icon at bounding box center [716, 540] width 17 height 17
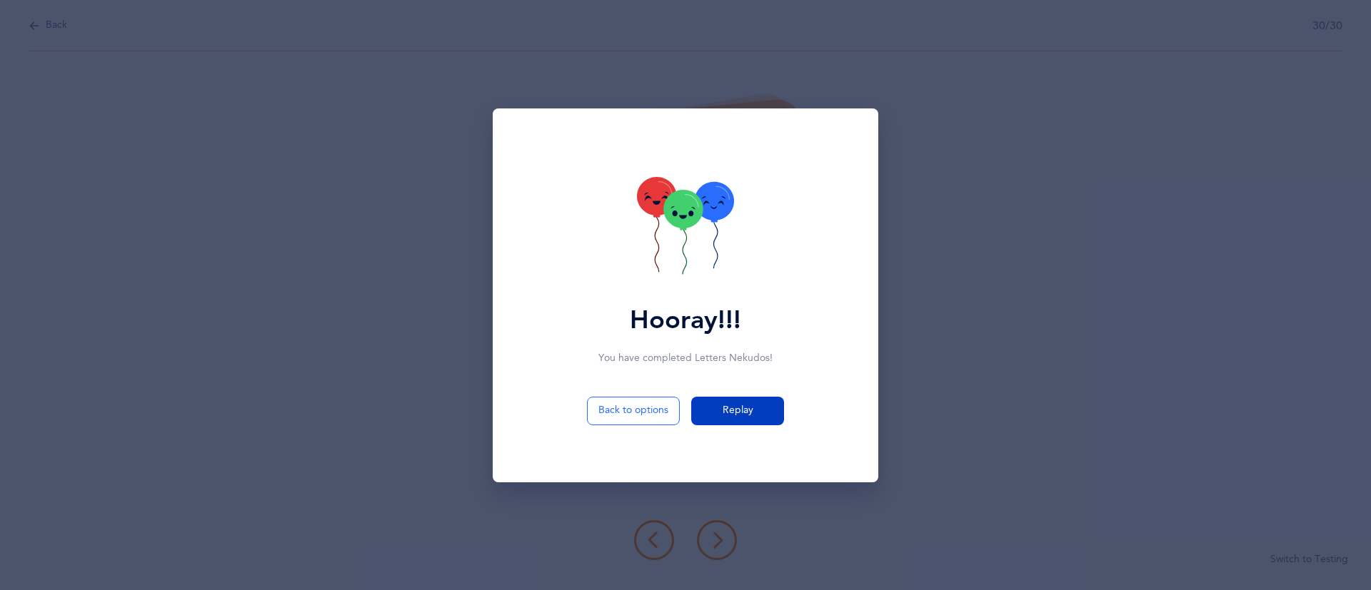
click at [758, 411] on button "Replay" at bounding box center [737, 411] width 93 height 29
